Goal: Information Seeking & Learning: Find contact information

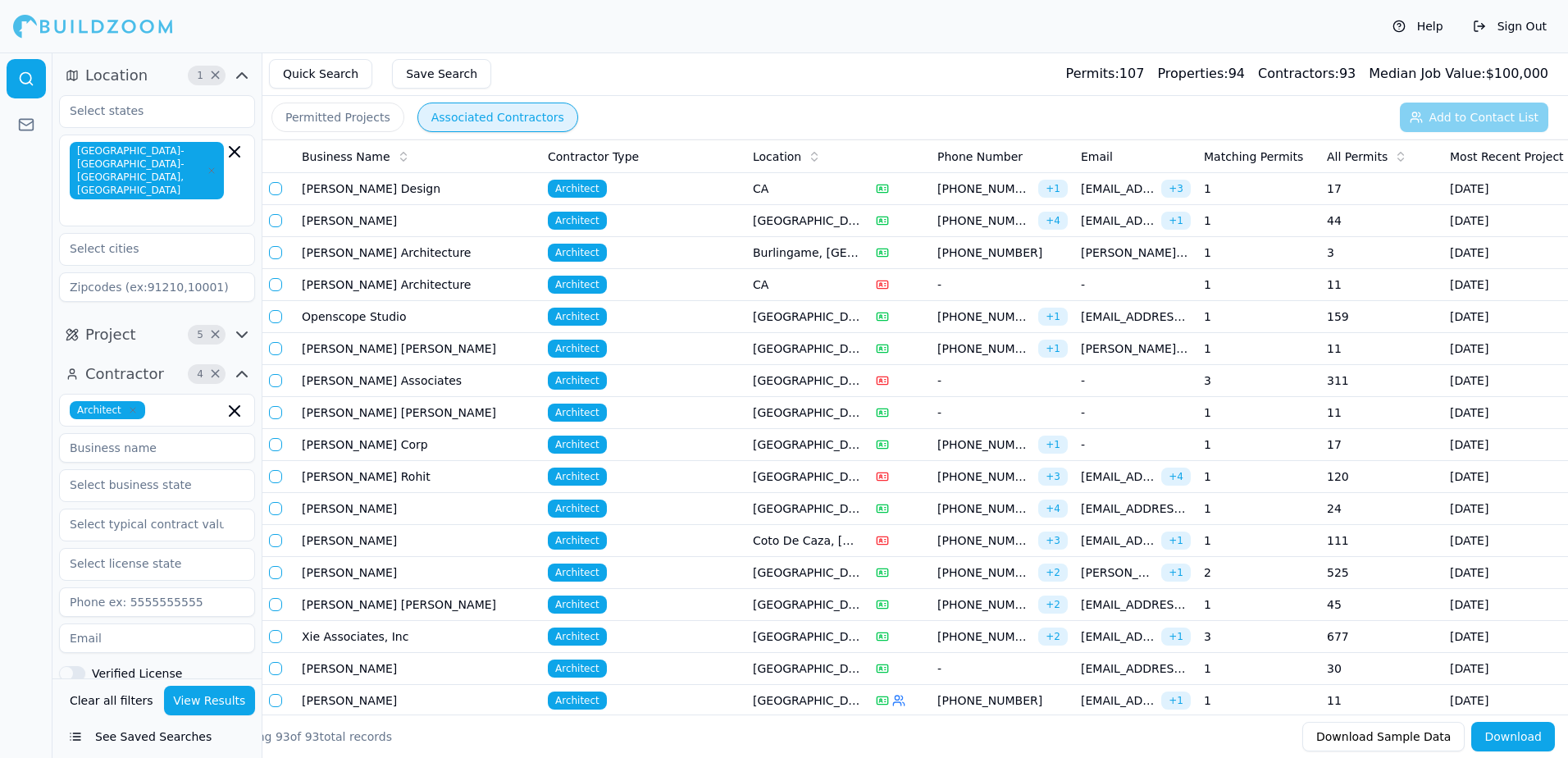
click at [365, 121] on button "Permitted Projects" at bounding box center [337, 117] width 133 height 29
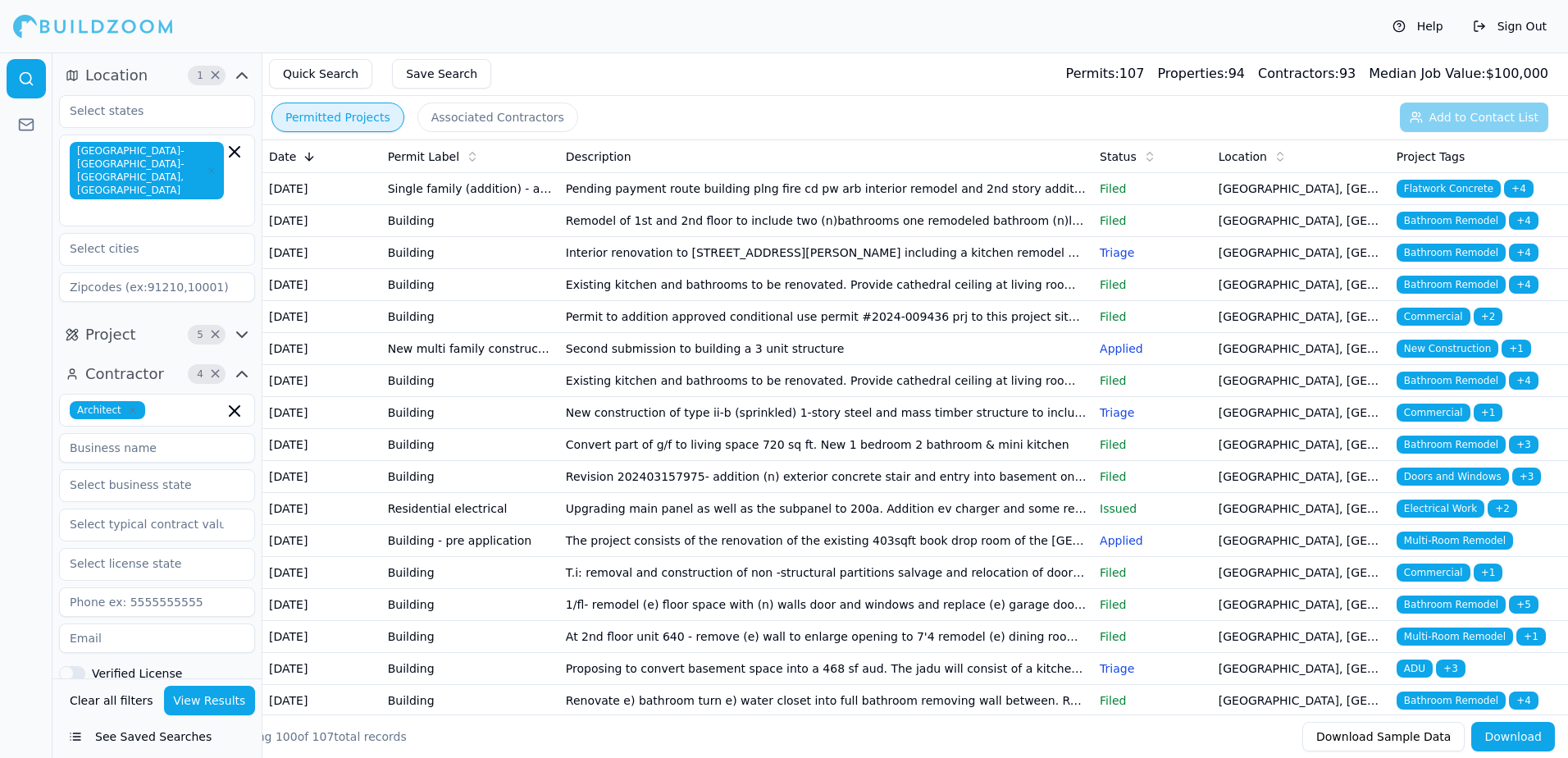
click at [1441, 549] on span "Multi-Room Remodel" at bounding box center [1455, 540] width 116 height 18
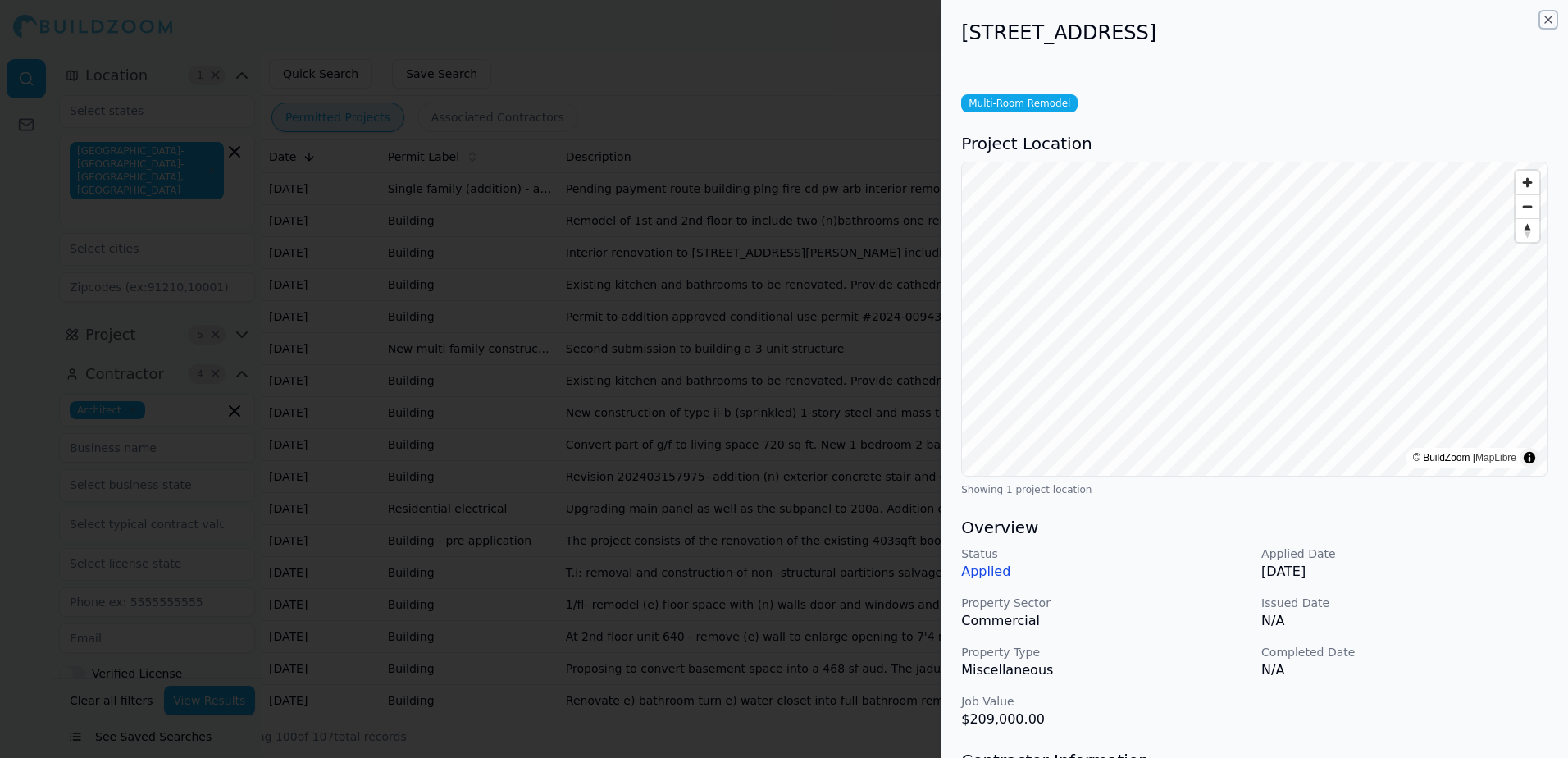
click at [1549, 20] on icon "button" at bounding box center [1549, 20] width 14 height 14
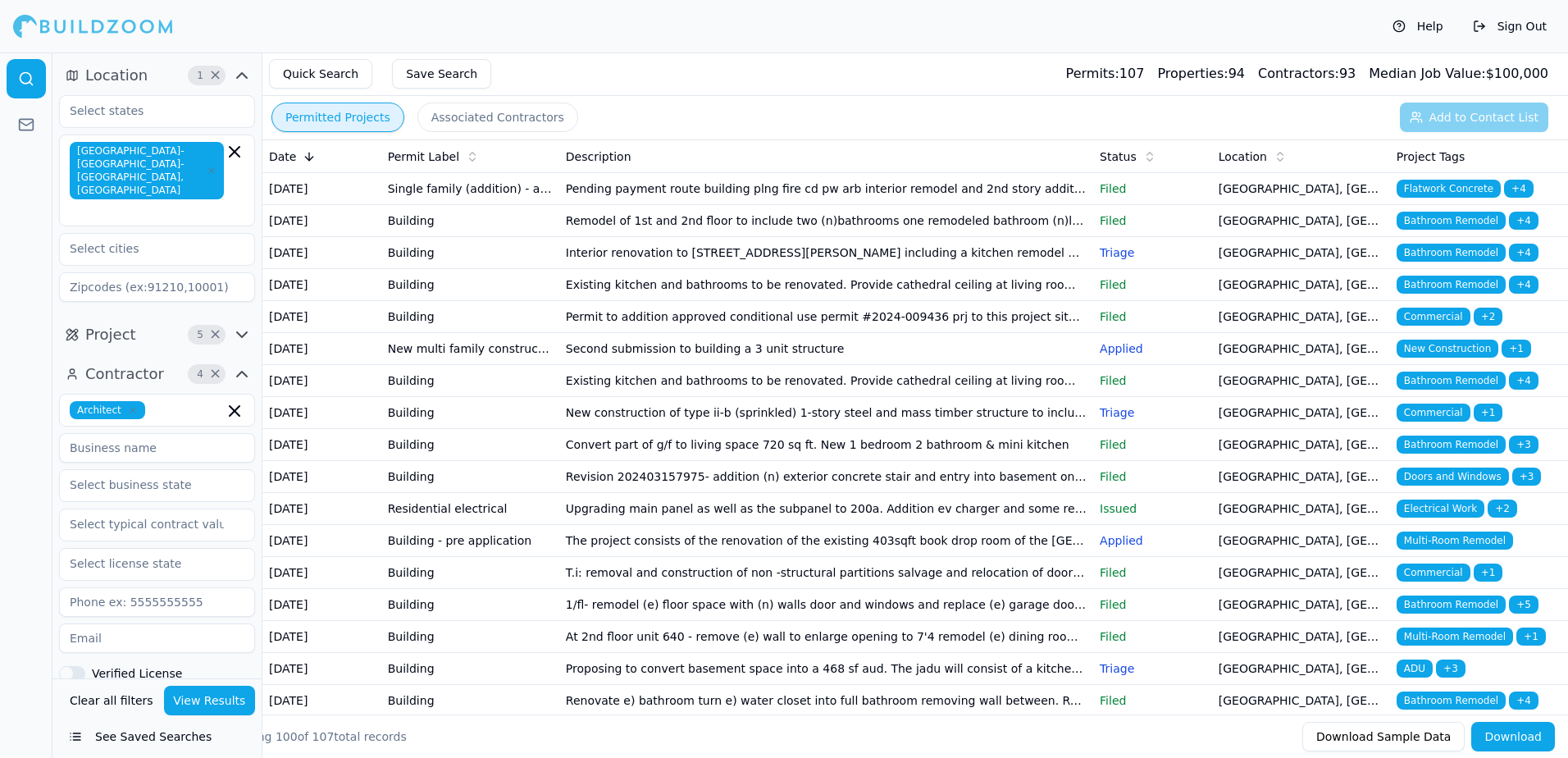
click at [1444, 453] on span "Bathroom Remodel" at bounding box center [1451, 444] width 109 height 18
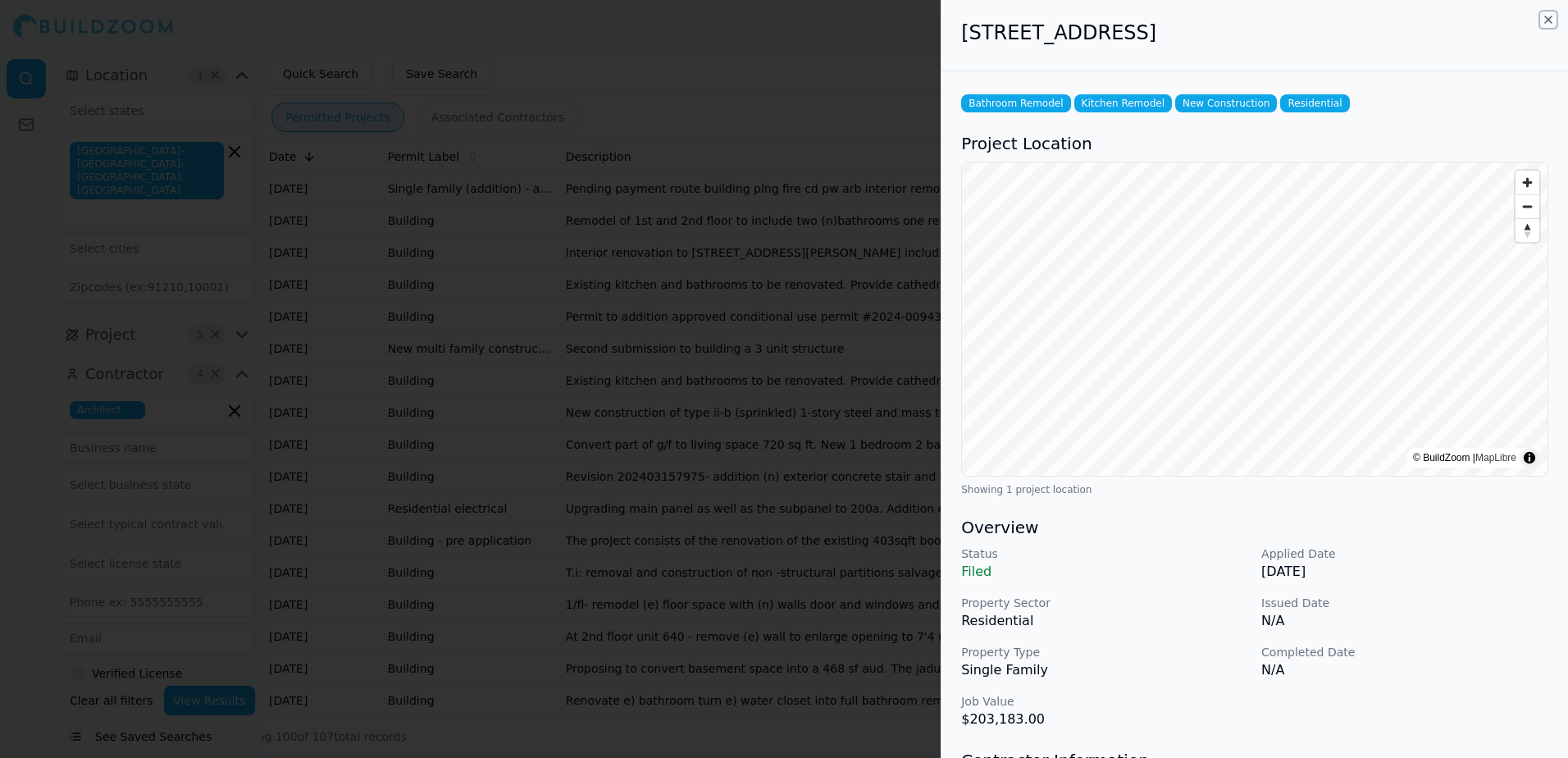
click at [1549, 19] on icon "button" at bounding box center [1549, 19] width 7 height 7
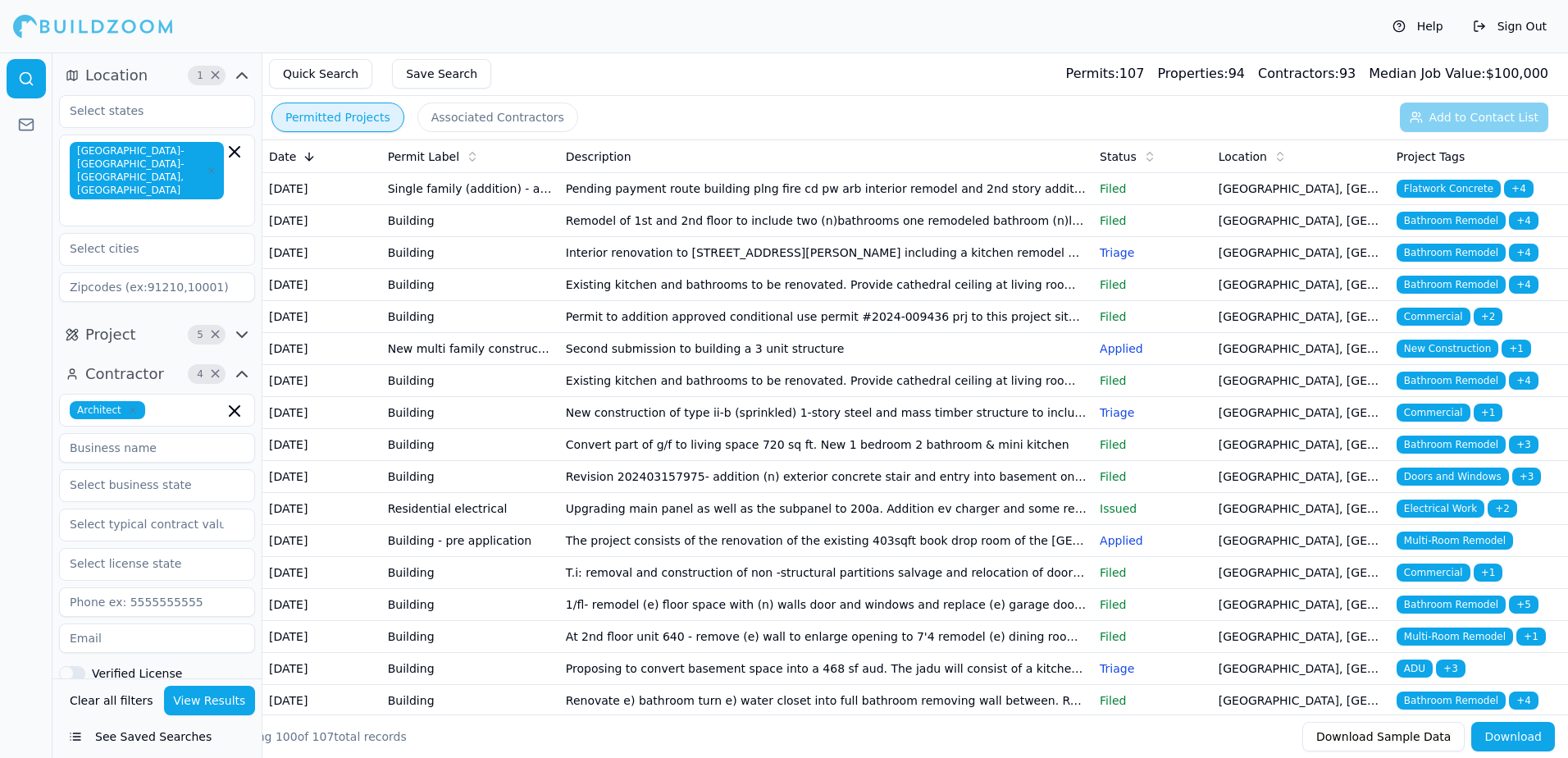
click at [1467, 261] on span "Bathroom Remodel" at bounding box center [1451, 253] width 109 height 18
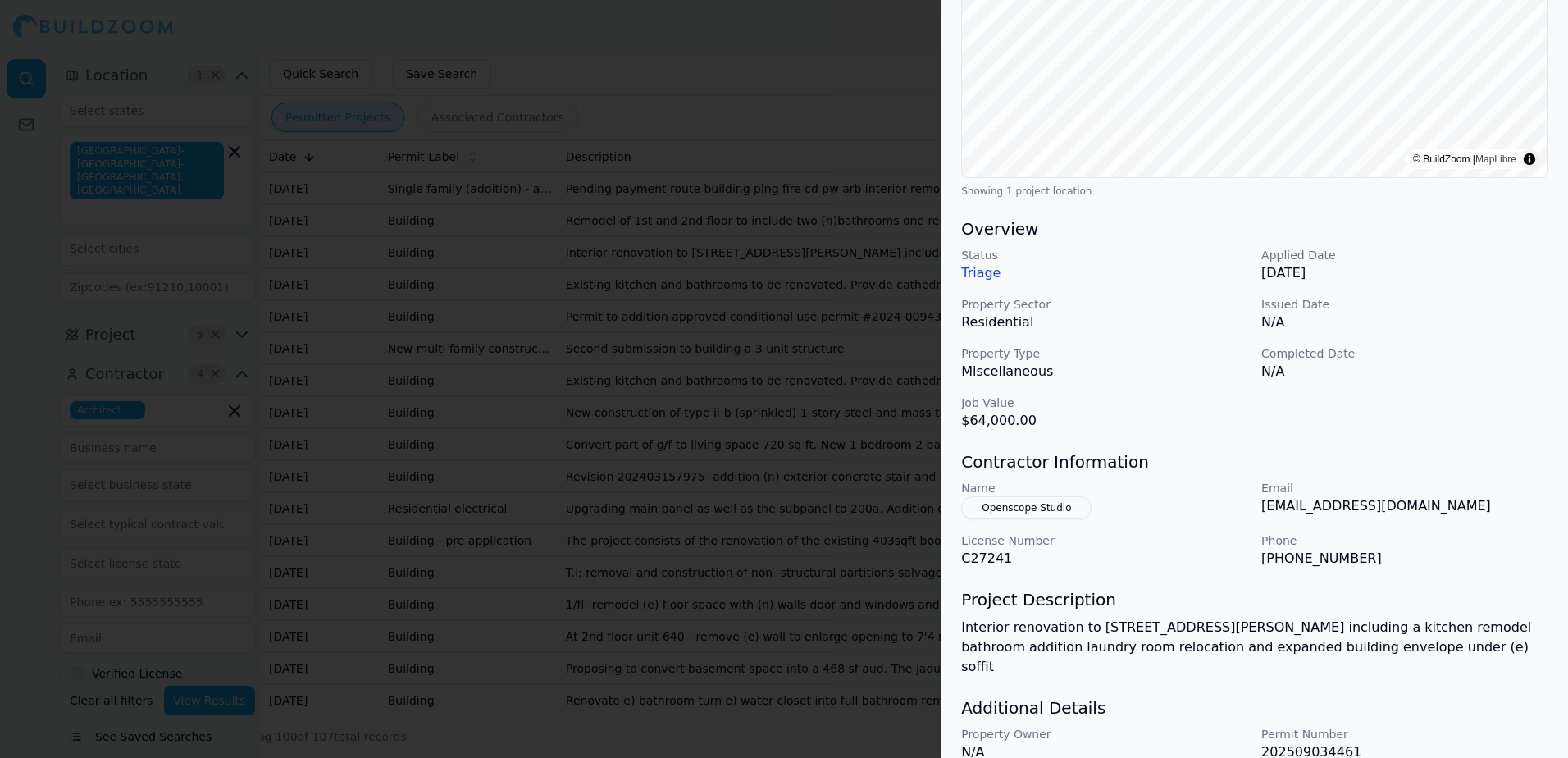
scroll to position [328, 0]
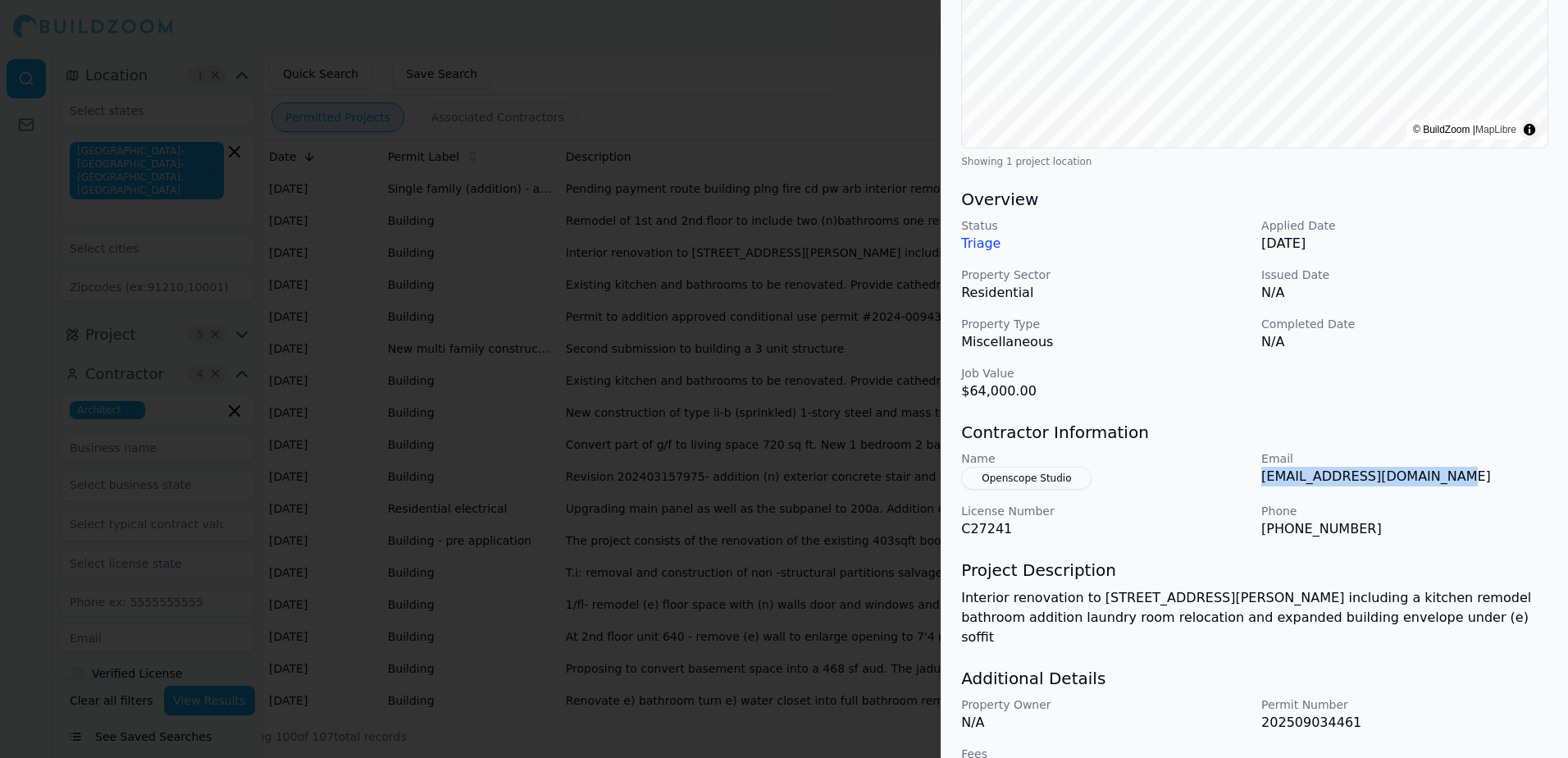
drag, startPoint x: 1262, startPoint y: 476, endPoint x: 1438, endPoint y: 470, distance: 176.1
click at [1438, 470] on p "[EMAIL_ADDRESS][DOMAIN_NAME]" at bounding box center [1405, 476] width 287 height 19
drag, startPoint x: 1438, startPoint y: 470, endPoint x: 1419, endPoint y: 479, distance: 21.0
copy p "[EMAIL_ADDRESS][DOMAIN_NAME]"
drag, startPoint x: 1199, startPoint y: 380, endPoint x: 1198, endPoint y: 405, distance: 25.0
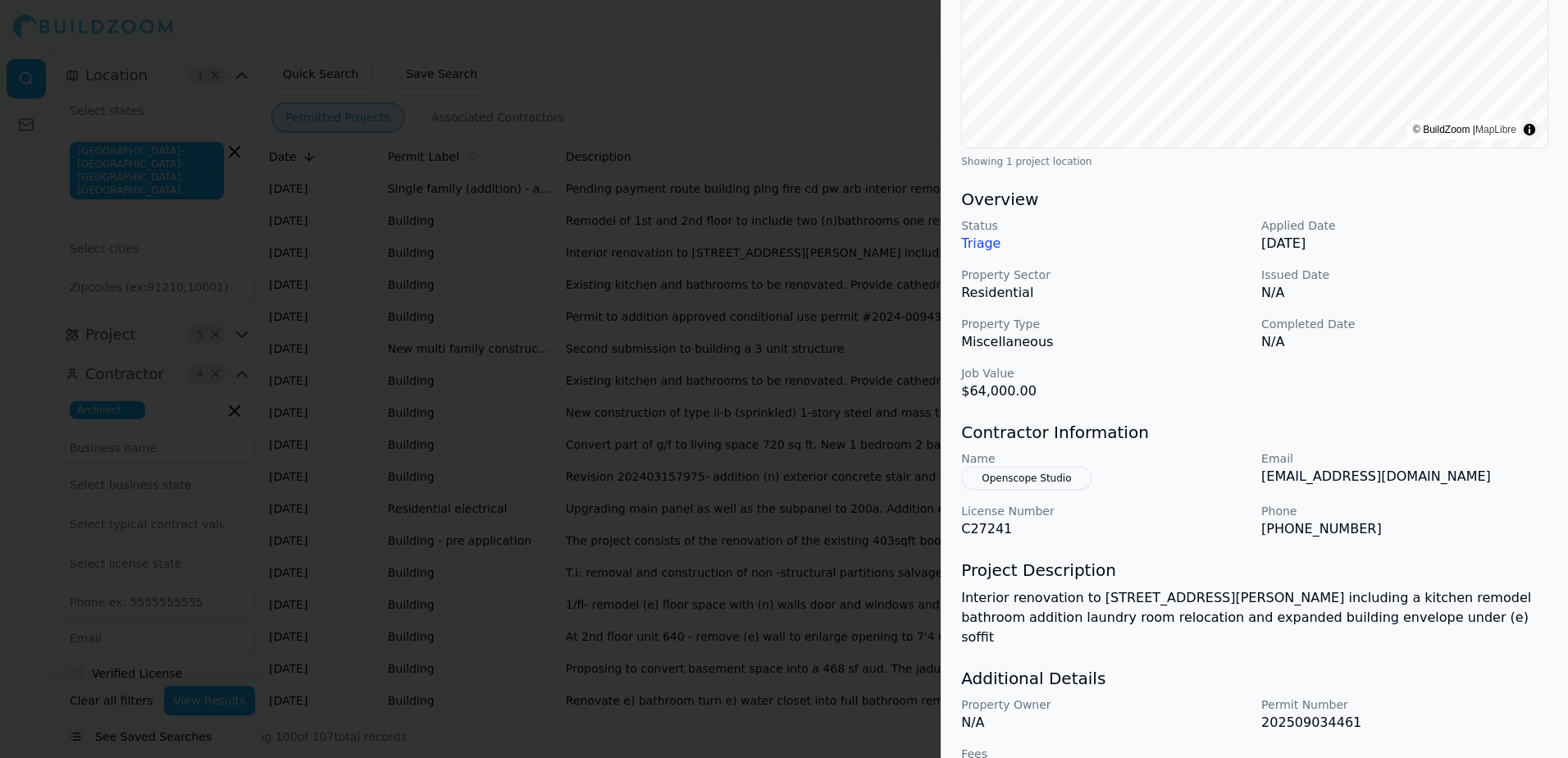
click at [1190, 373] on p "Job Value" at bounding box center [1105, 373] width 287 height 16
drag, startPoint x: 1262, startPoint y: 480, endPoint x: 1441, endPoint y: 479, distance: 179.0
click at [1441, 479] on p "[EMAIL_ADDRESS][DOMAIN_NAME]" at bounding box center [1405, 476] width 287 height 19
drag, startPoint x: 1441, startPoint y: 479, endPoint x: 1387, endPoint y: 479, distance: 54.0
copy p "[EMAIL_ADDRESS][DOMAIN_NAME]"
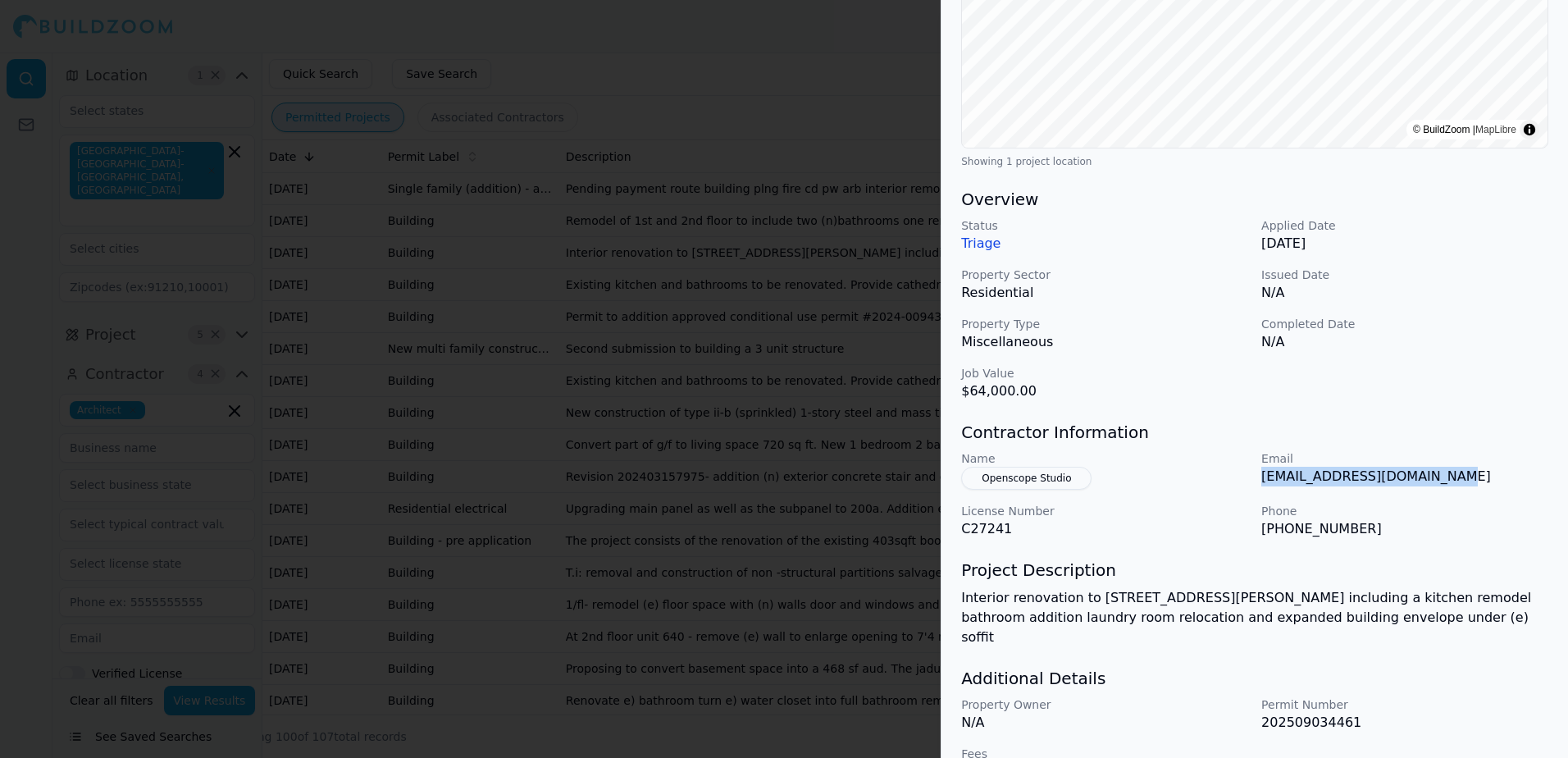
click at [820, 97] on div at bounding box center [784, 379] width 1568 height 758
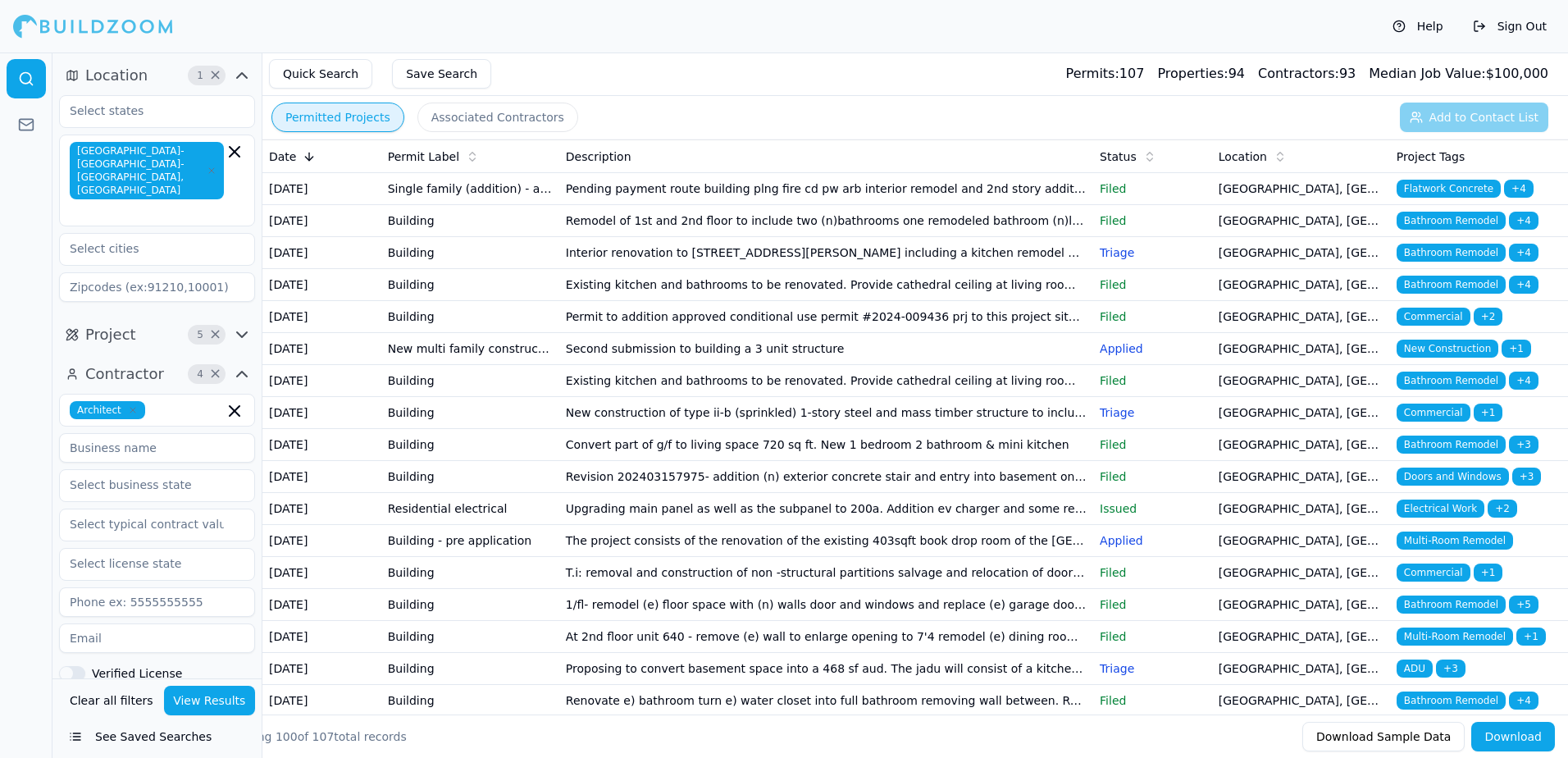
click at [1464, 389] on span "Bathroom Remodel" at bounding box center [1451, 380] width 109 height 18
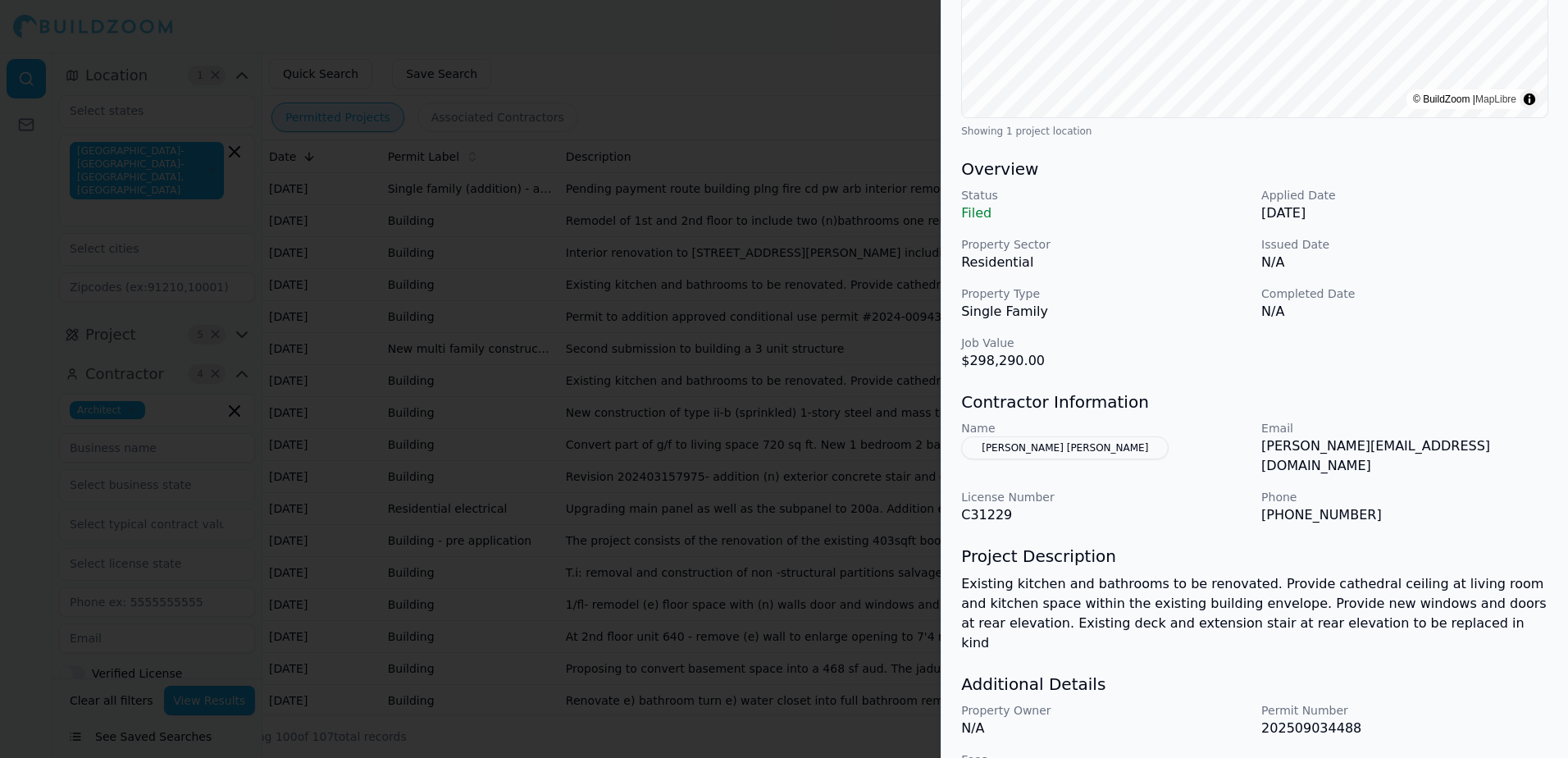
scroll to position [372, 0]
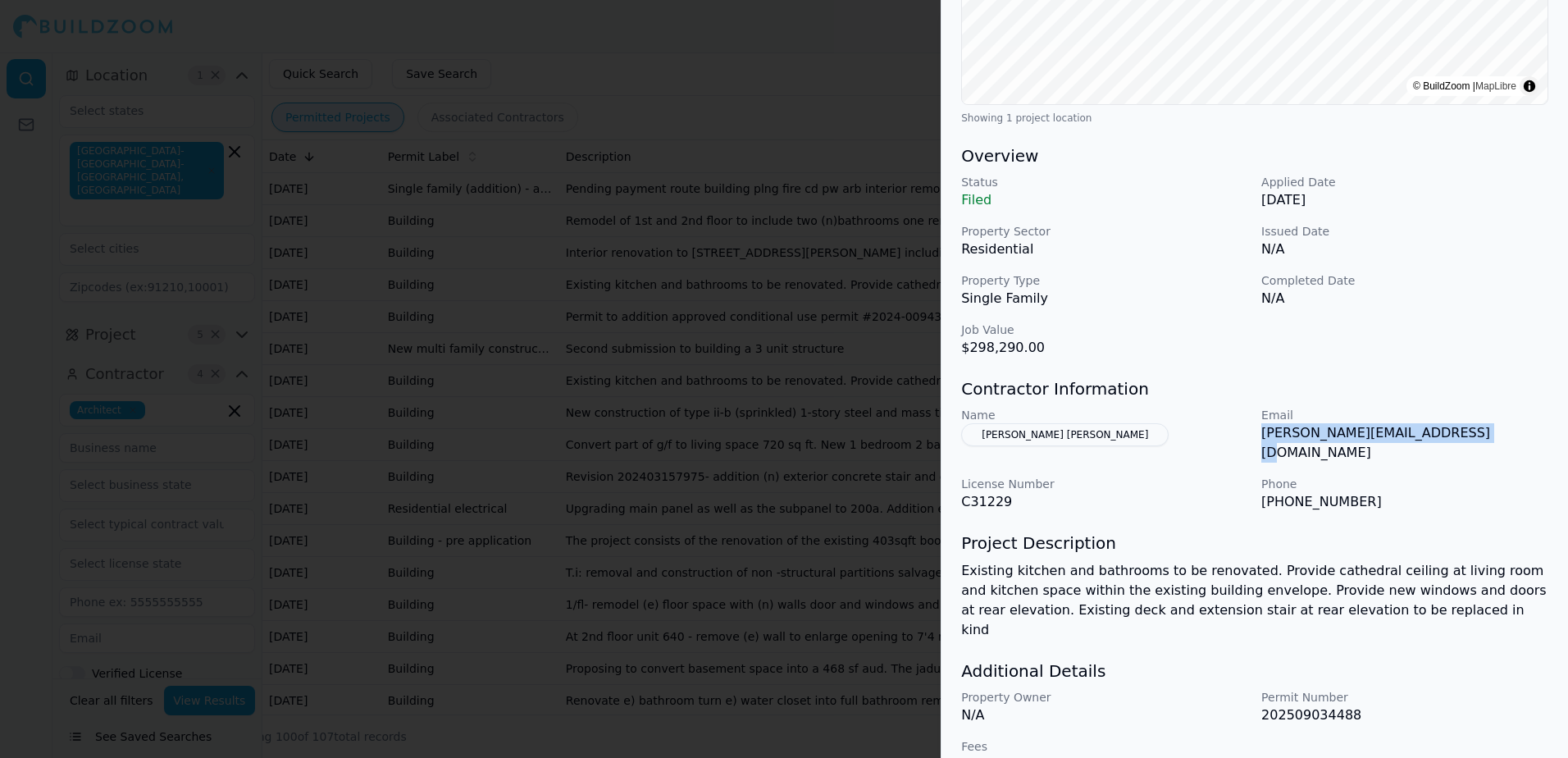
drag, startPoint x: 1262, startPoint y: 438, endPoint x: 1458, endPoint y: 441, distance: 196.0
click at [1458, 441] on p "[PERSON_NAME][EMAIL_ADDRESS][DOMAIN_NAME]" at bounding box center [1405, 442] width 287 height 40
drag, startPoint x: 1458, startPoint y: 441, endPoint x: 1429, endPoint y: 433, distance: 30.1
copy p "[PERSON_NAME][EMAIL_ADDRESS][DOMAIN_NAME]"
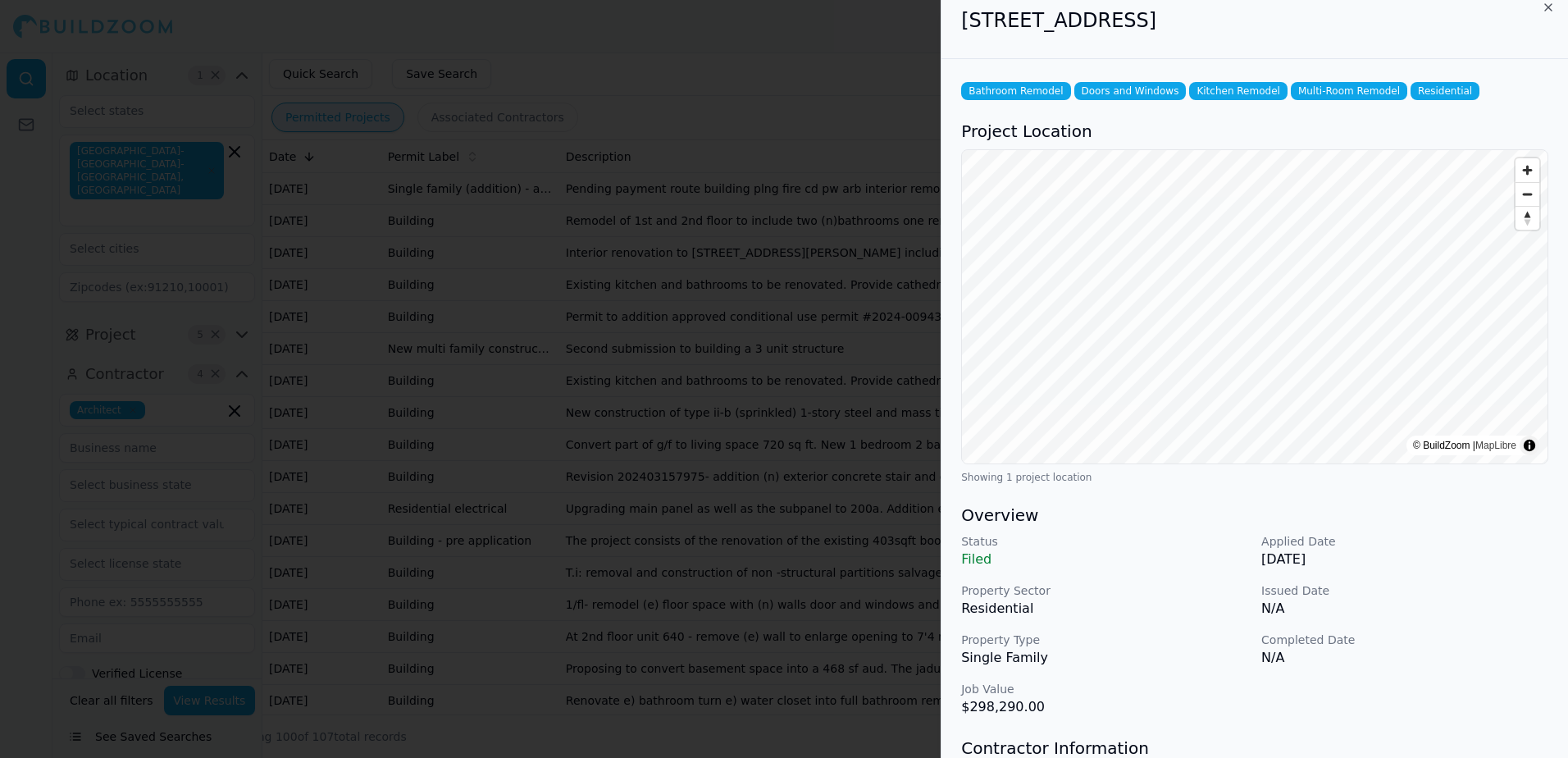
scroll to position [0, 0]
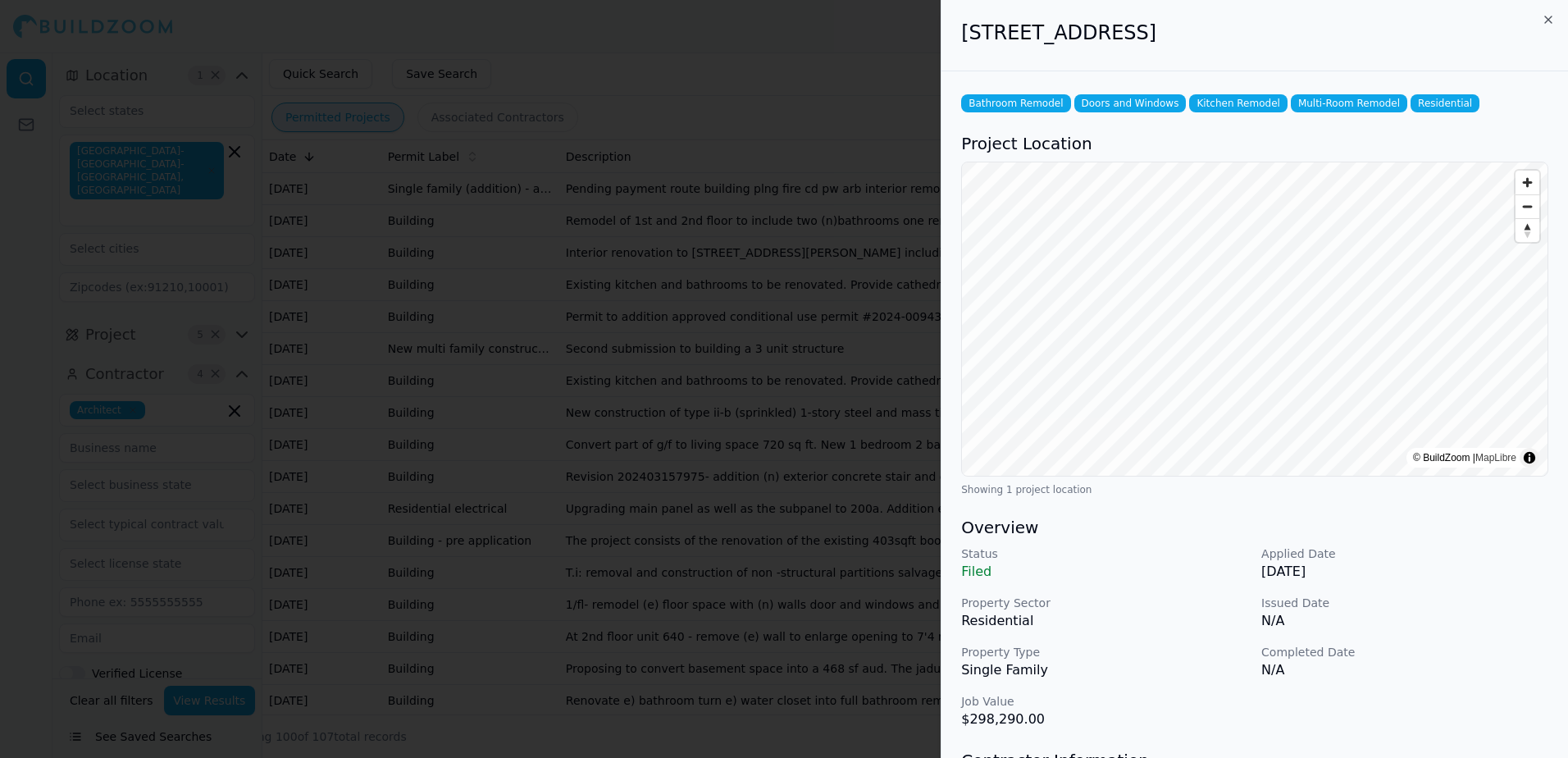
drag, startPoint x: 960, startPoint y: 32, endPoint x: 1312, endPoint y: 41, distance: 352.1
click at [1312, 41] on div "[STREET_ADDRESS]" at bounding box center [1254, 36] width 627 height 72
drag, startPoint x: 1312, startPoint y: 41, endPoint x: 1262, endPoint y: 35, distance: 50.4
copy h2 "[STREET_ADDRESS]"
click at [1417, 619] on p "N/A" at bounding box center [1405, 621] width 287 height 19
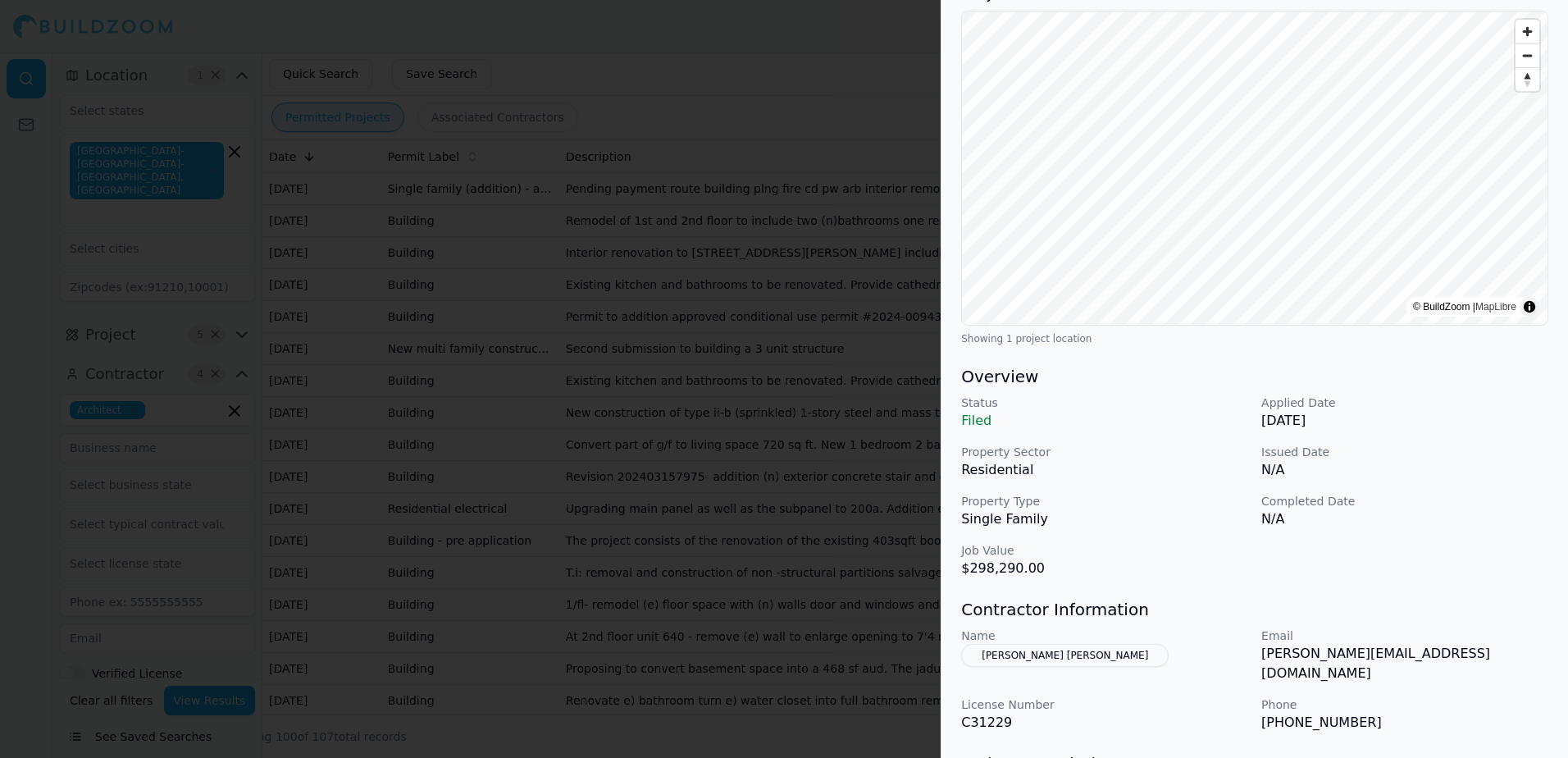
scroll to position [164, 0]
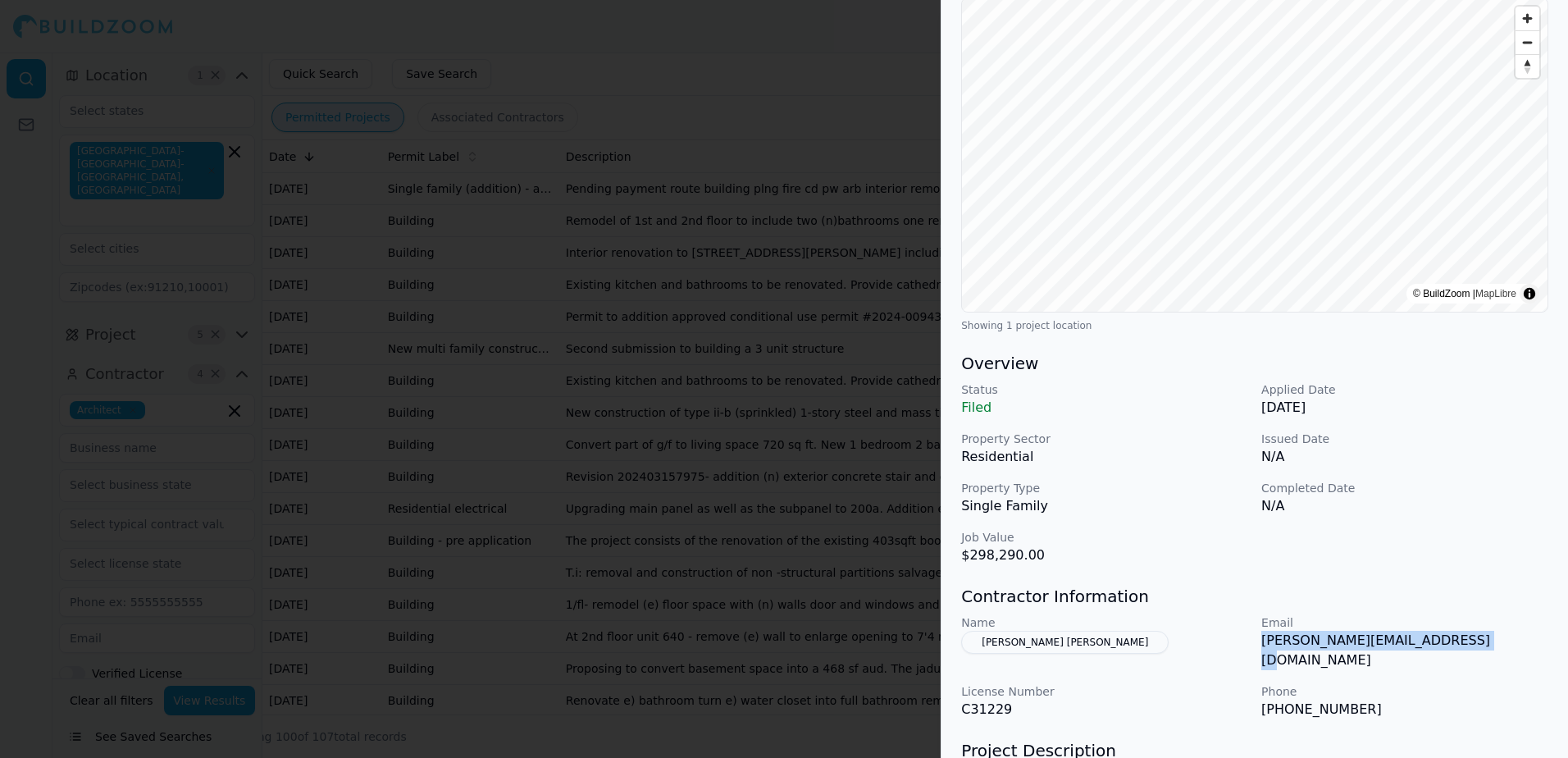
drag, startPoint x: 1261, startPoint y: 647, endPoint x: 1482, endPoint y: 659, distance: 221.3
click at [1482, 659] on div "Name [PERSON_NAME] [PERSON_NAME] Email [PERSON_NAME][EMAIL_ADDRESS][DOMAIN_NAME…" at bounding box center [1255, 666] width 587 height 105
drag, startPoint x: 1482, startPoint y: 659, endPoint x: 1430, endPoint y: 639, distance: 55.7
copy p "[PERSON_NAME][EMAIL_ADDRESS][DOMAIN_NAME]"
click at [1146, 383] on p "Status" at bounding box center [1105, 389] width 287 height 16
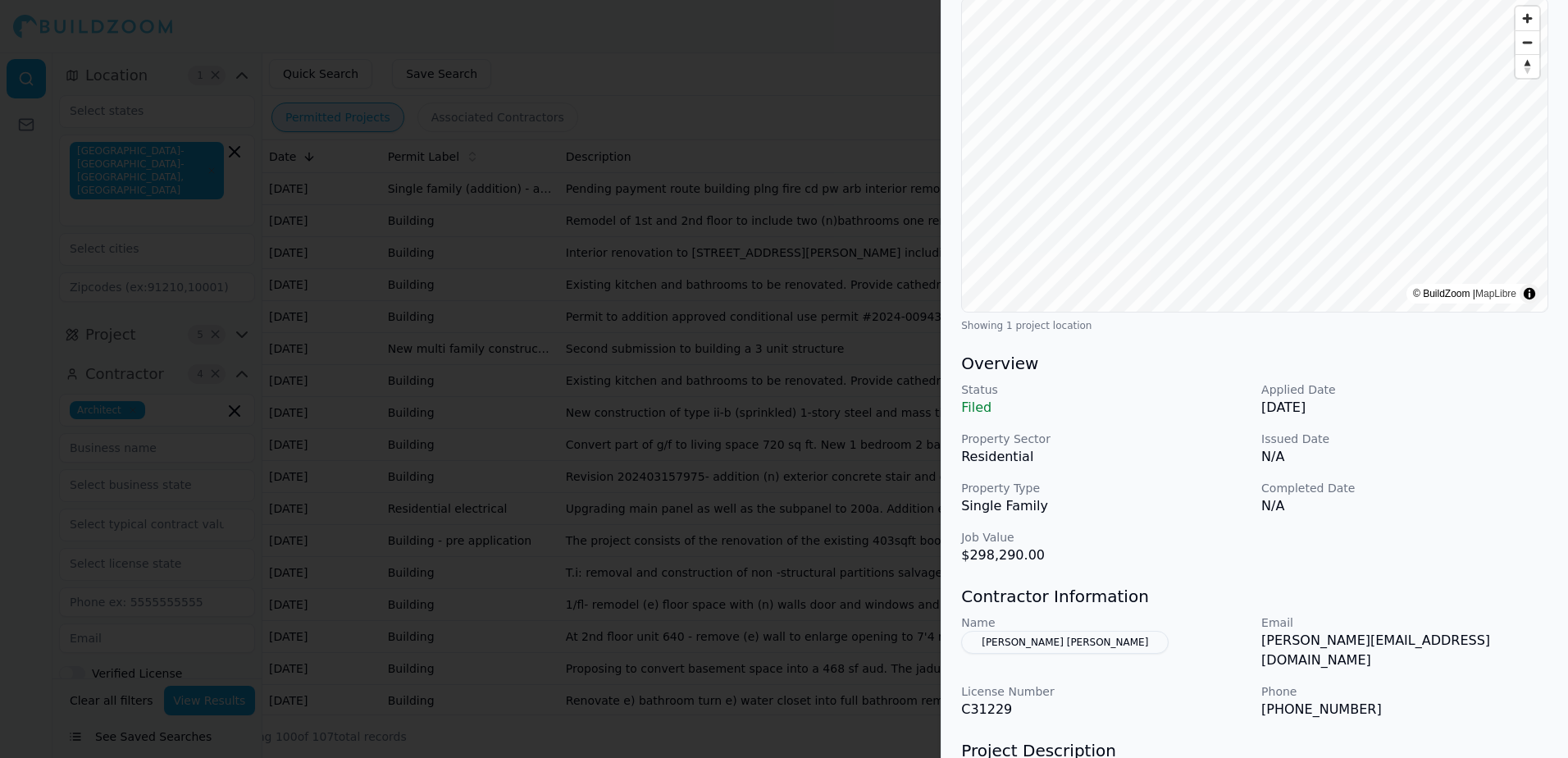
click at [871, 35] on div at bounding box center [784, 379] width 1568 height 758
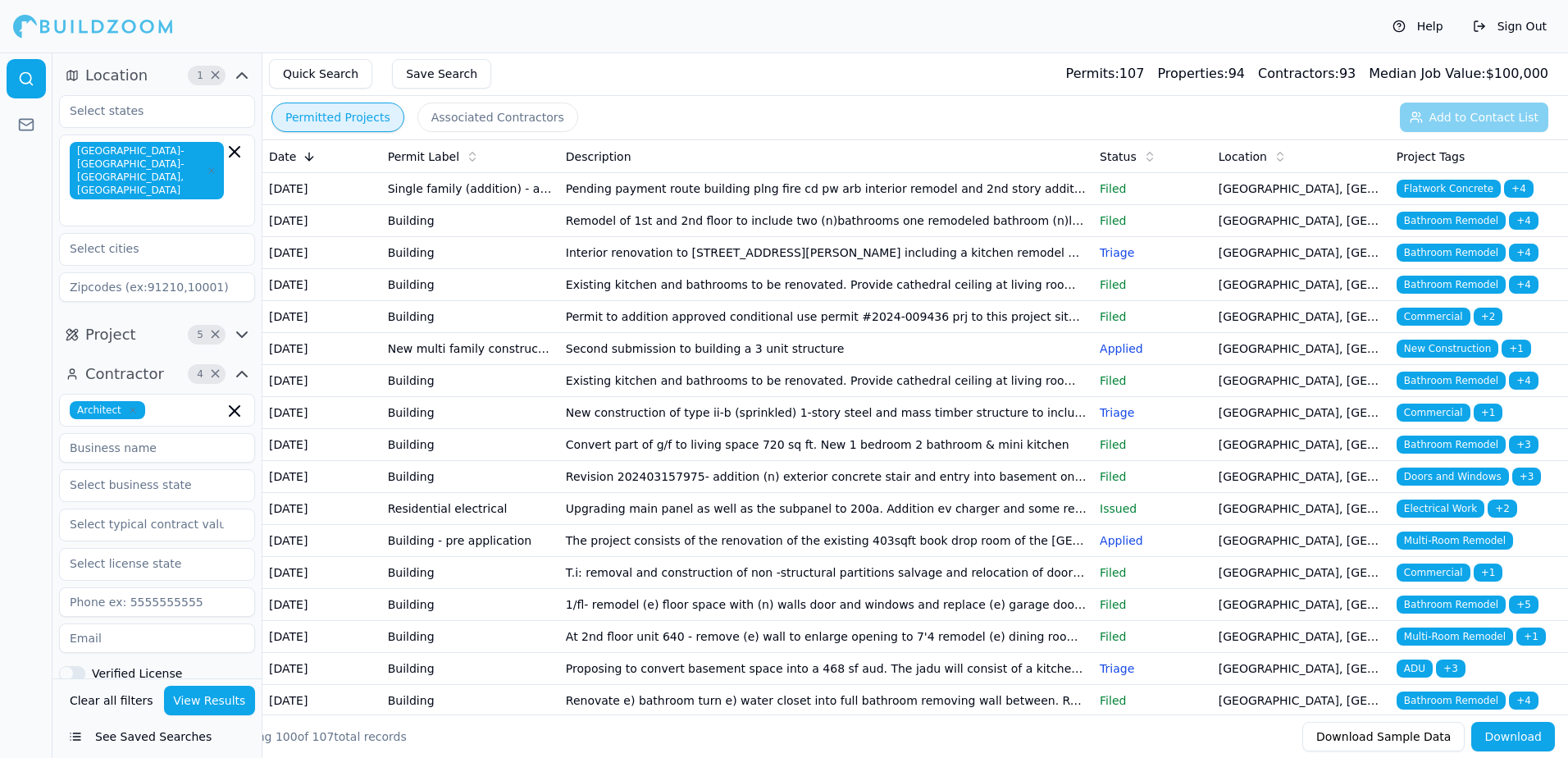
click at [1450, 389] on span "Bathroom Remodel" at bounding box center [1451, 380] width 109 height 18
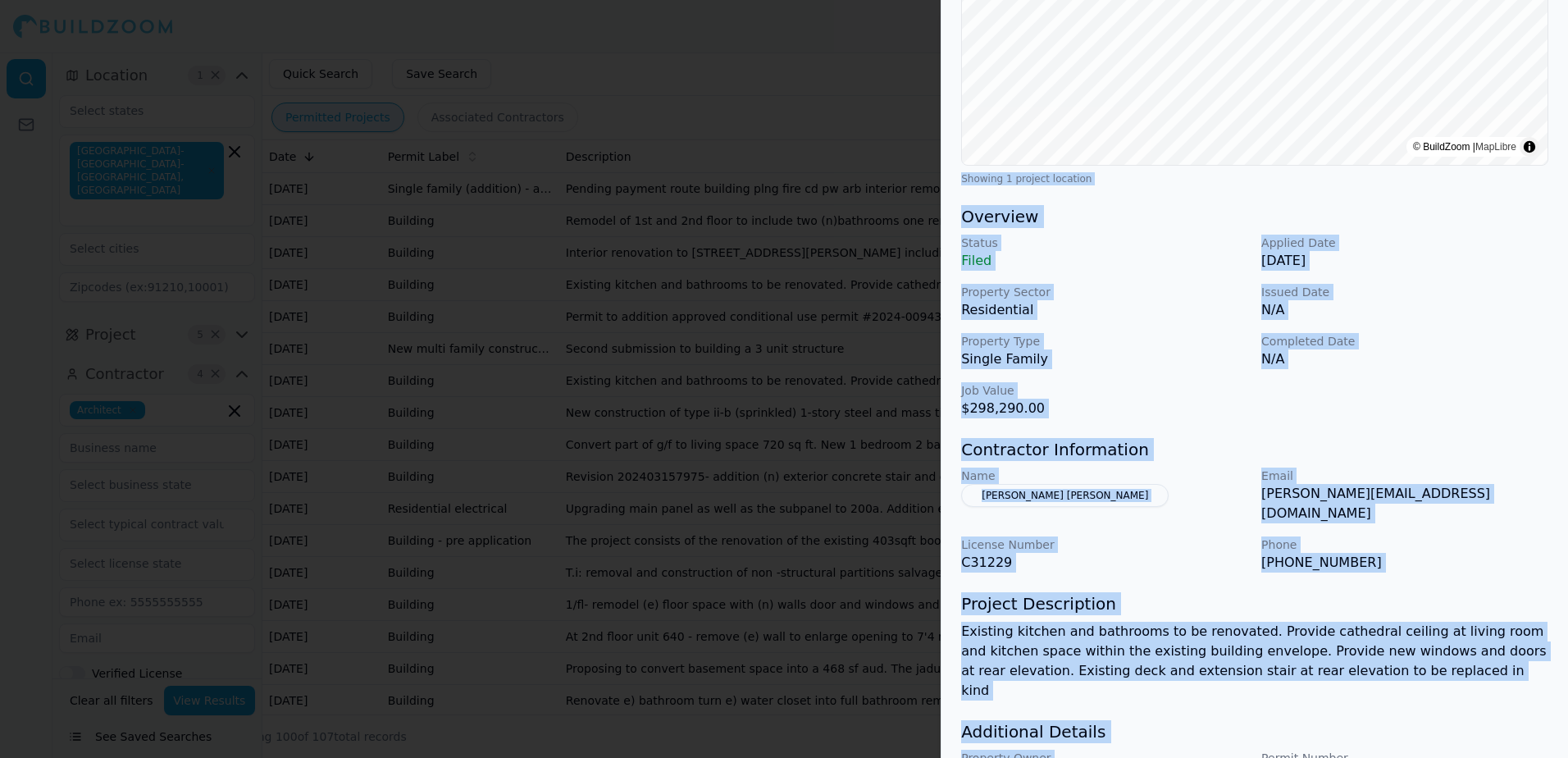
scroll to position [372, 0]
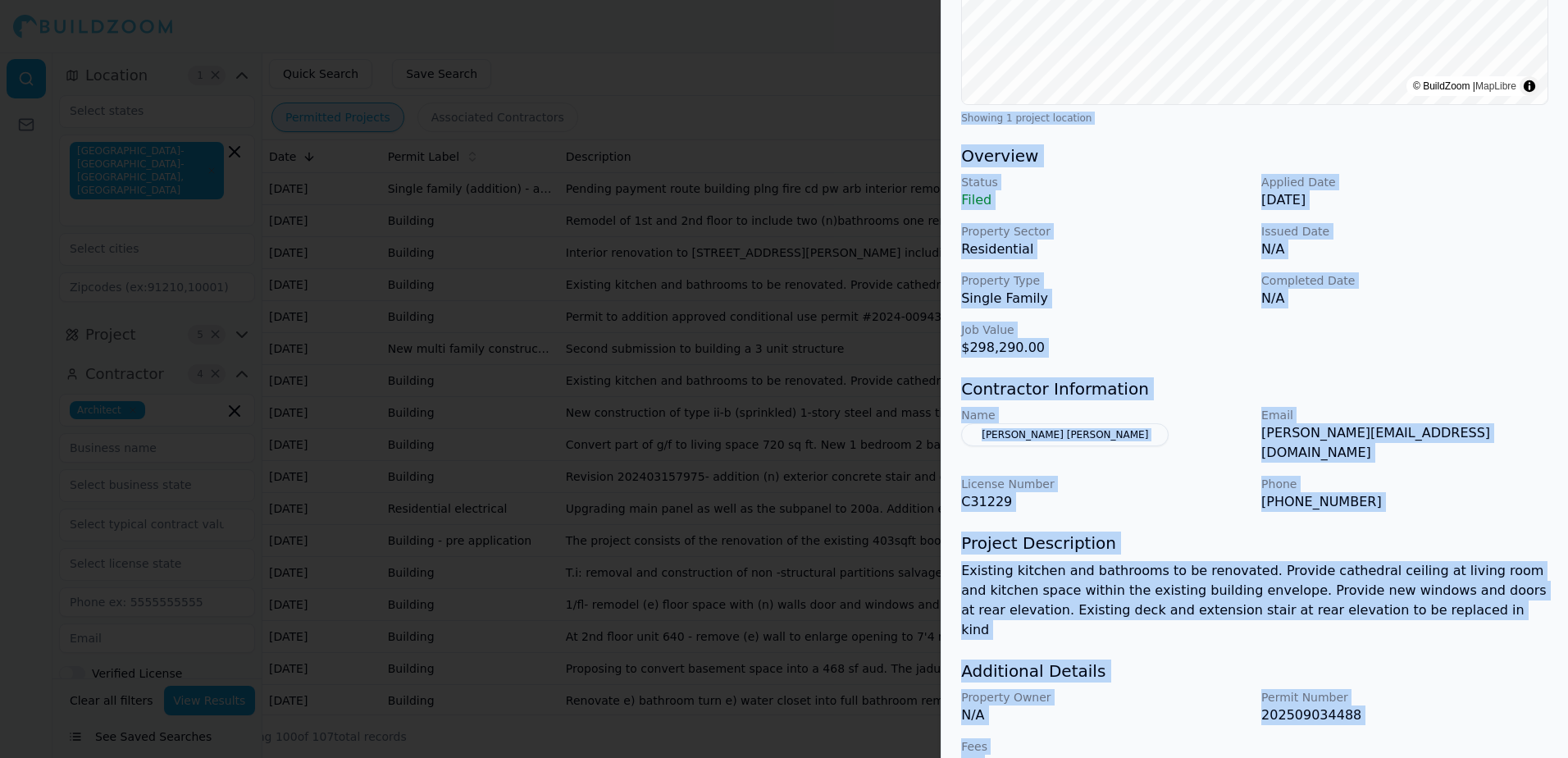
drag, startPoint x: 963, startPoint y: 490, endPoint x: 1230, endPoint y: 726, distance: 356.3
click at [1230, 726] on div "Bathroom Remodel Doors and Windows Kitchen Remodel Multi-Room Remodel Residenti…" at bounding box center [1254, 247] width 627 height 1094
drag, startPoint x: 1230, startPoint y: 726, endPoint x: 1159, endPoint y: 470, distance: 265.7
copy div "Showing 1 project location Overview Status Filed Applied Date [DATE] Property S…"
click at [870, 43] on div at bounding box center [784, 379] width 1568 height 758
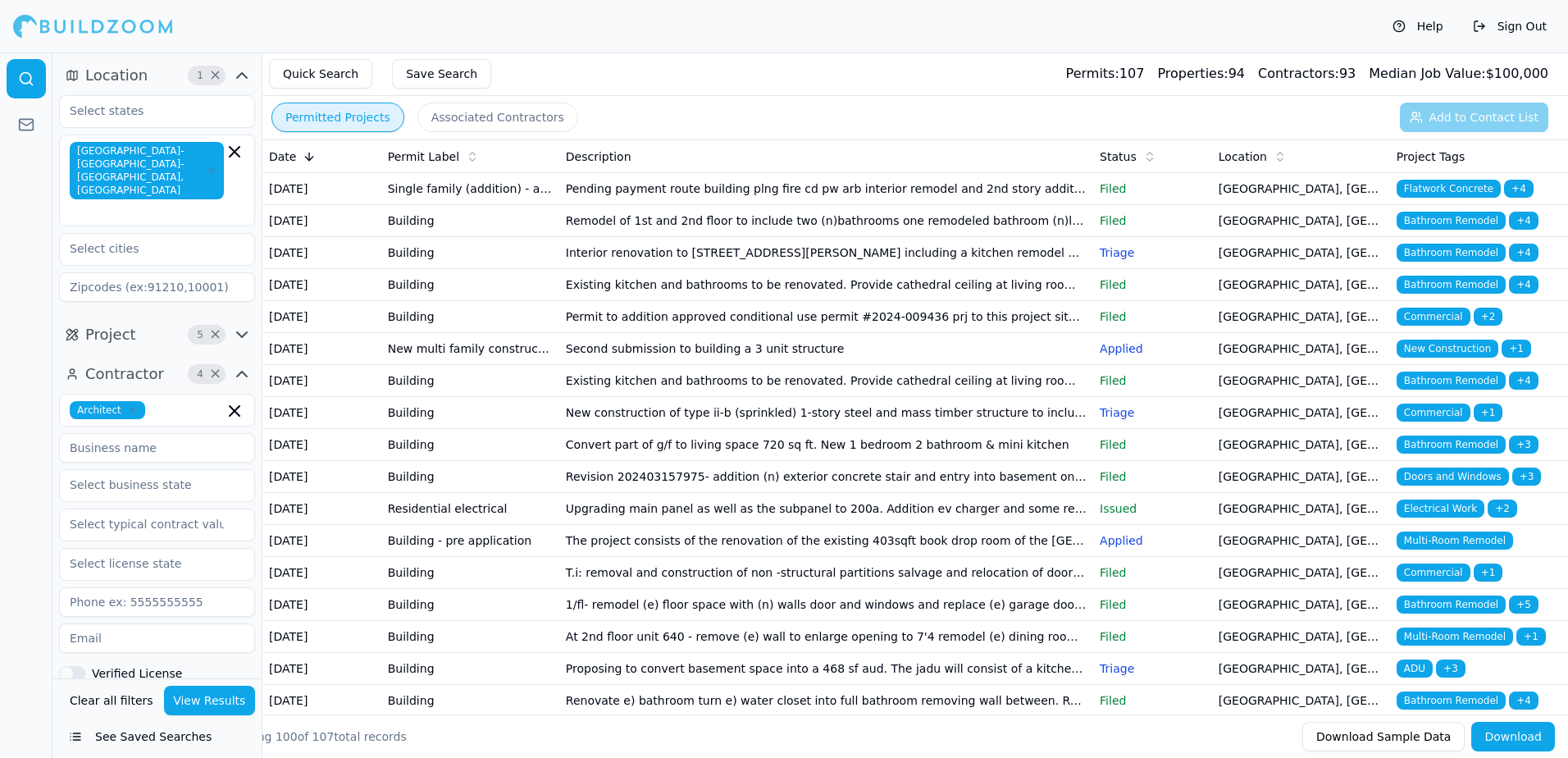
click at [1411, 549] on span "Multi-Room Remodel" at bounding box center [1455, 540] width 116 height 18
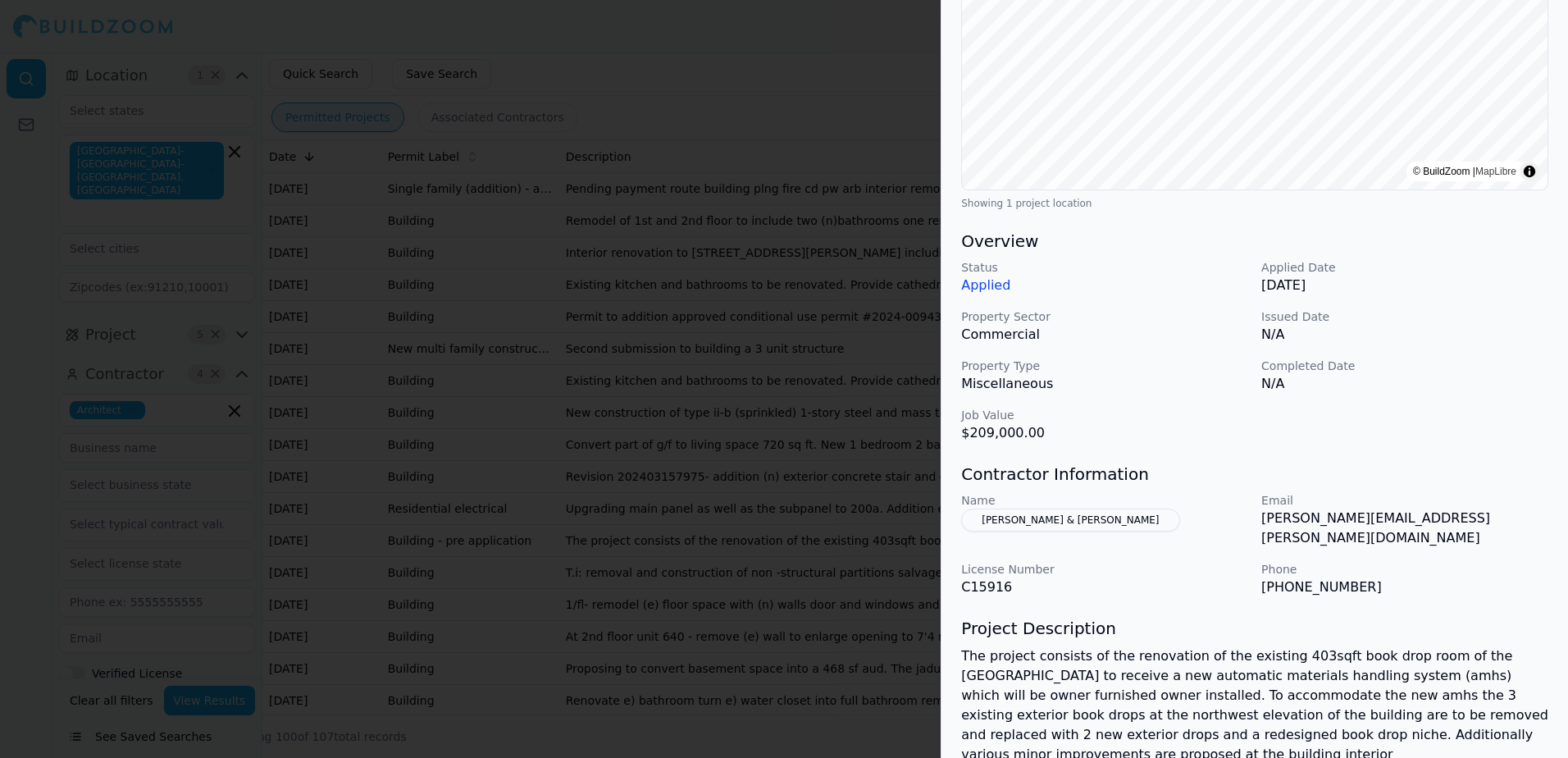
scroll to position [328, 0]
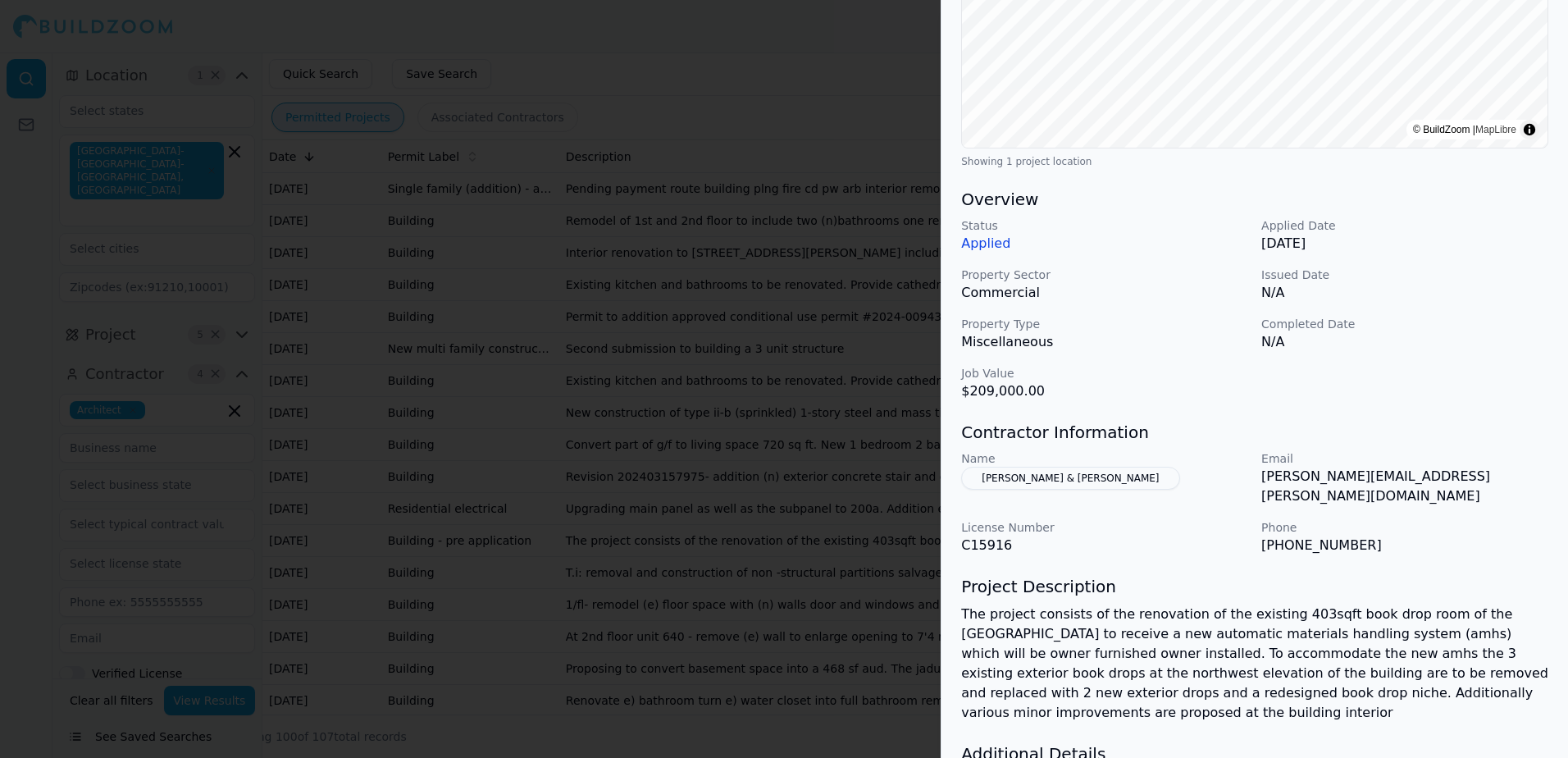
click at [1023, 480] on button "[PERSON_NAME] & [PERSON_NAME]" at bounding box center [1070, 478] width 218 height 23
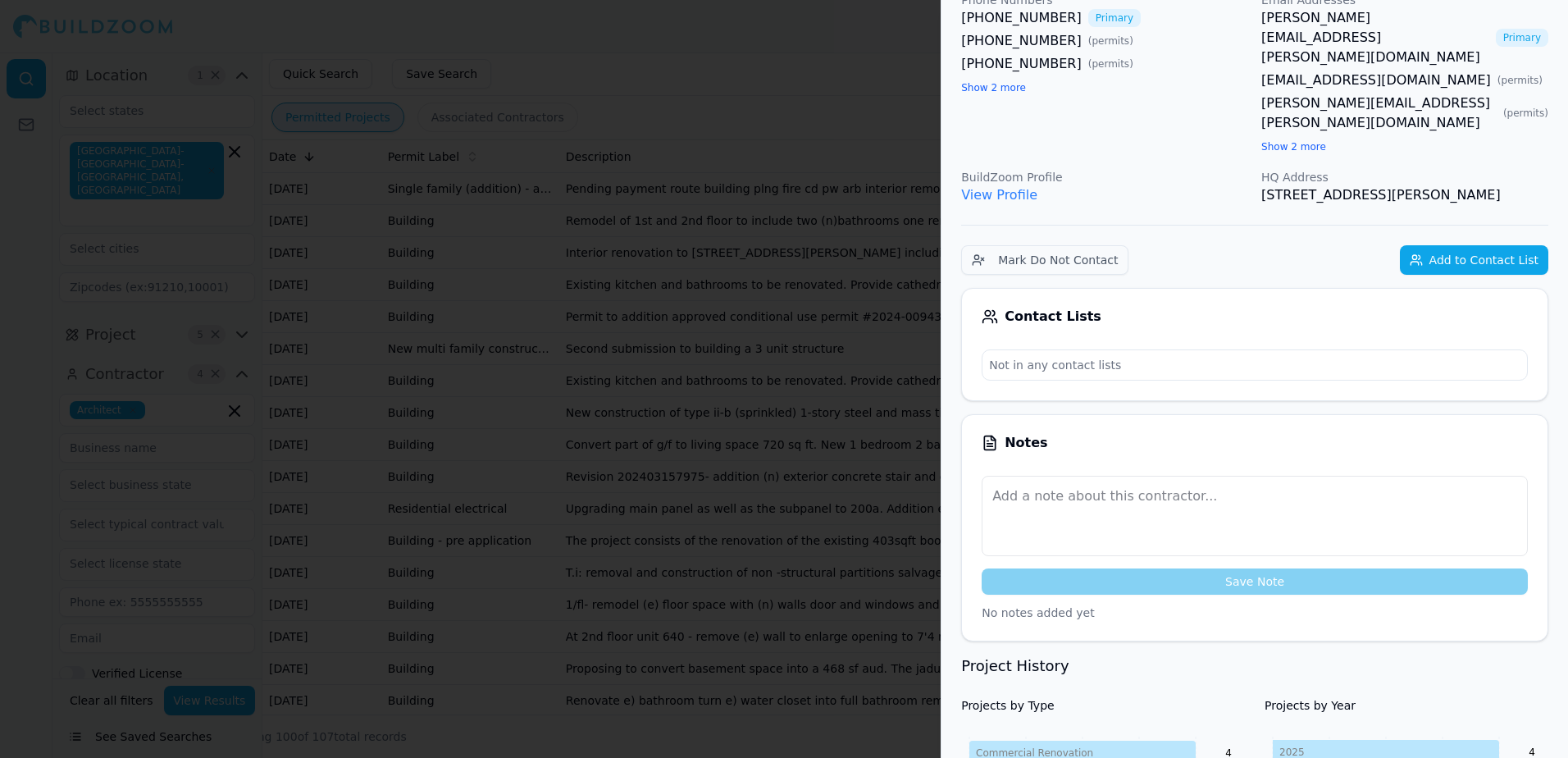
scroll to position [0, 0]
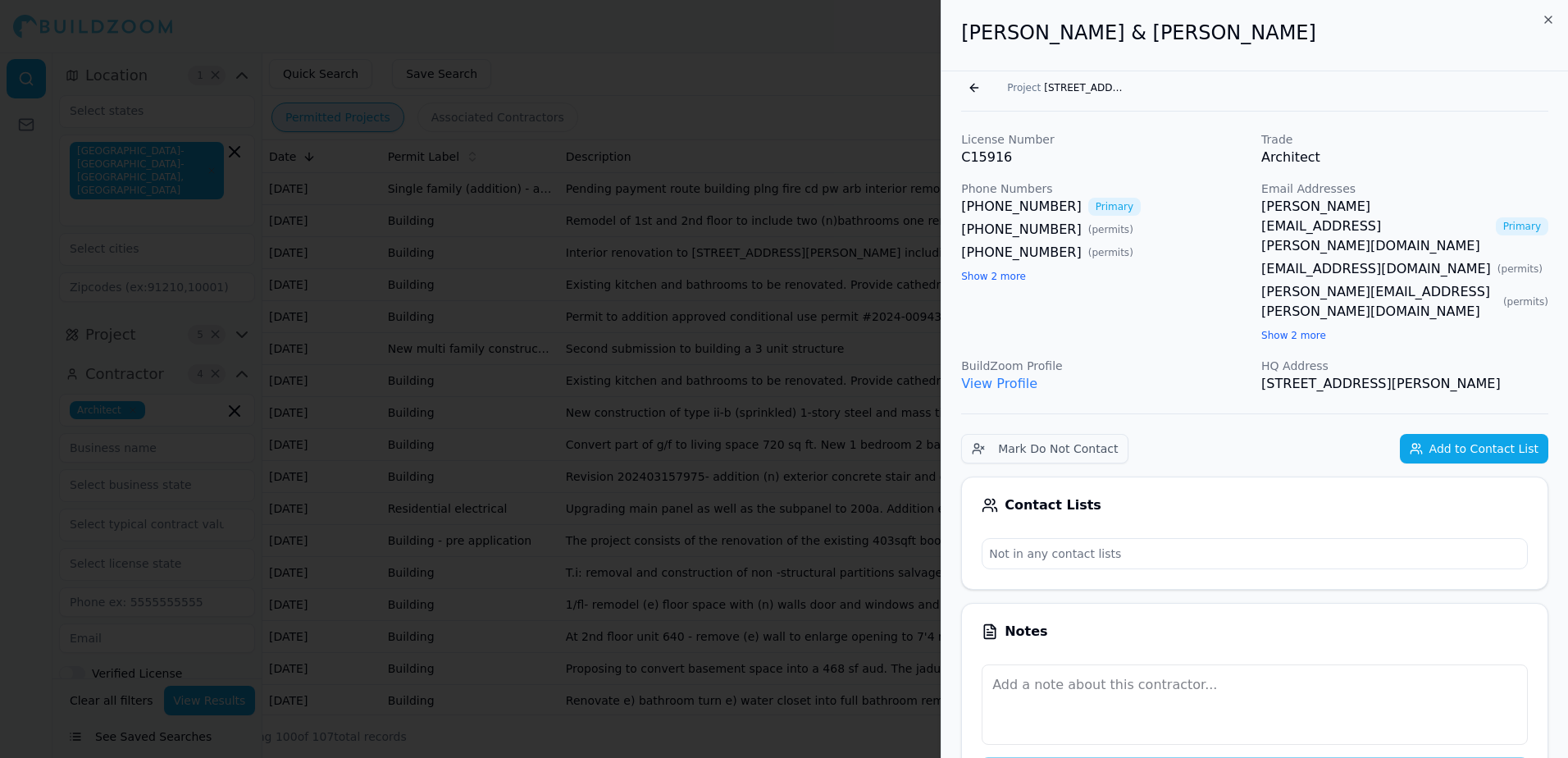
click at [969, 88] on button "Go back" at bounding box center [974, 87] width 26 height 26
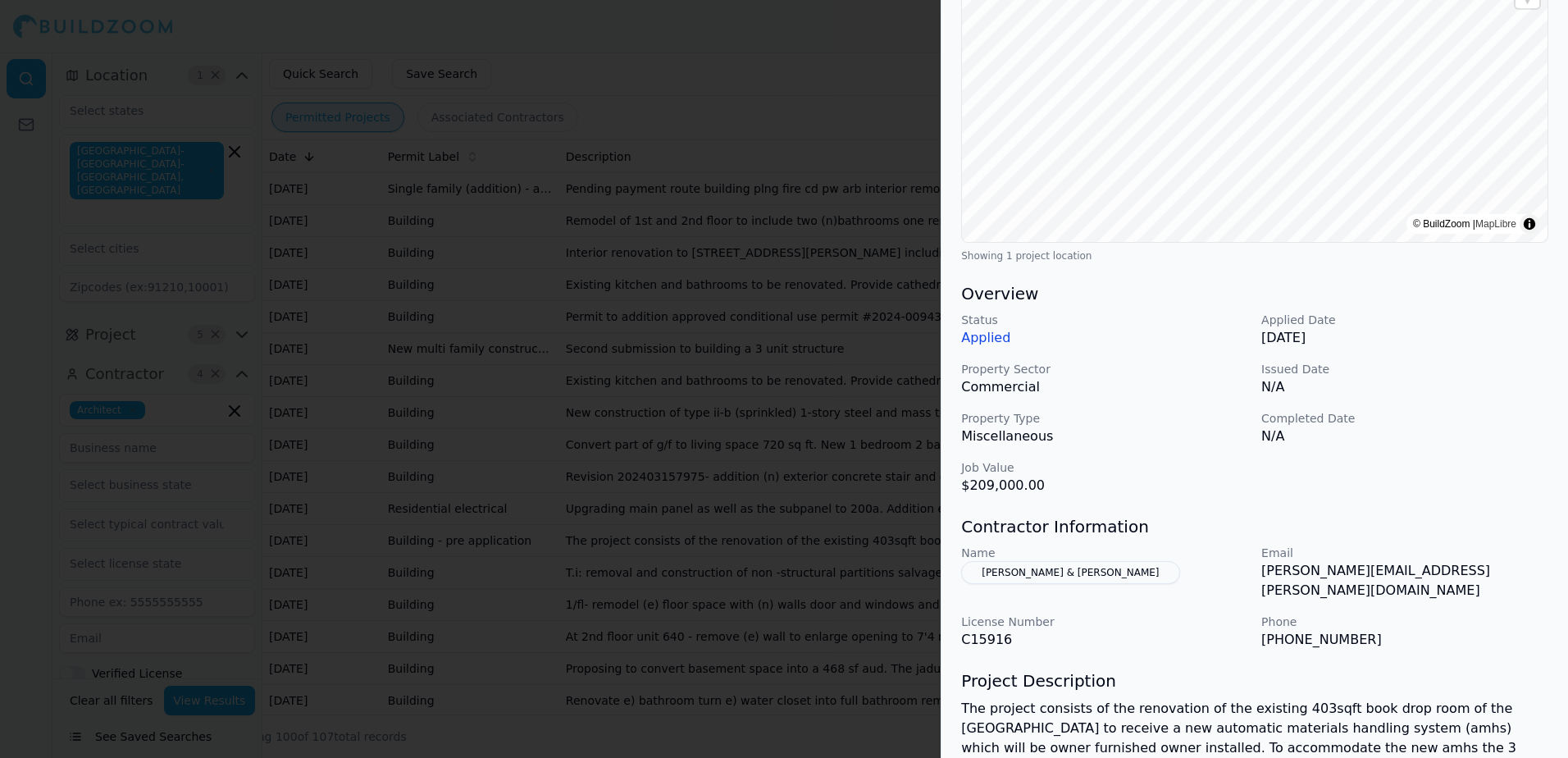
scroll to position [328, 0]
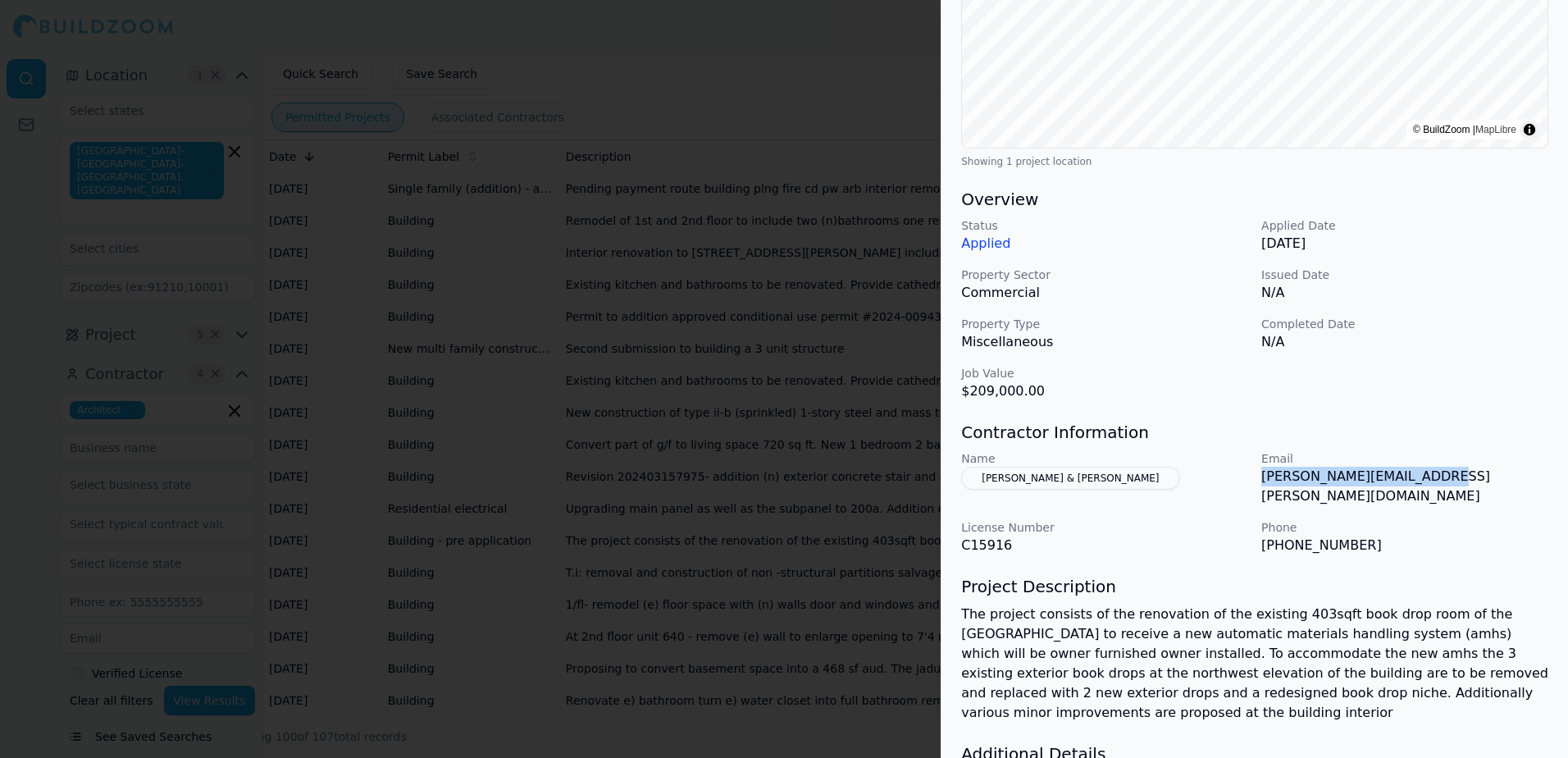
drag, startPoint x: 1261, startPoint y: 478, endPoint x: 1423, endPoint y: 492, distance: 162.6
click at [1423, 492] on div "Name [PERSON_NAME] & [PERSON_NAME] Email [PERSON_NAME][EMAIL_ADDRESS][PERSON_NA…" at bounding box center [1255, 502] width 587 height 105
drag, startPoint x: 1423, startPoint y: 492, endPoint x: 1402, endPoint y: 479, distance: 24.7
copy p "[PERSON_NAME][EMAIL_ADDRESS][PERSON_NAME][DOMAIN_NAME]"
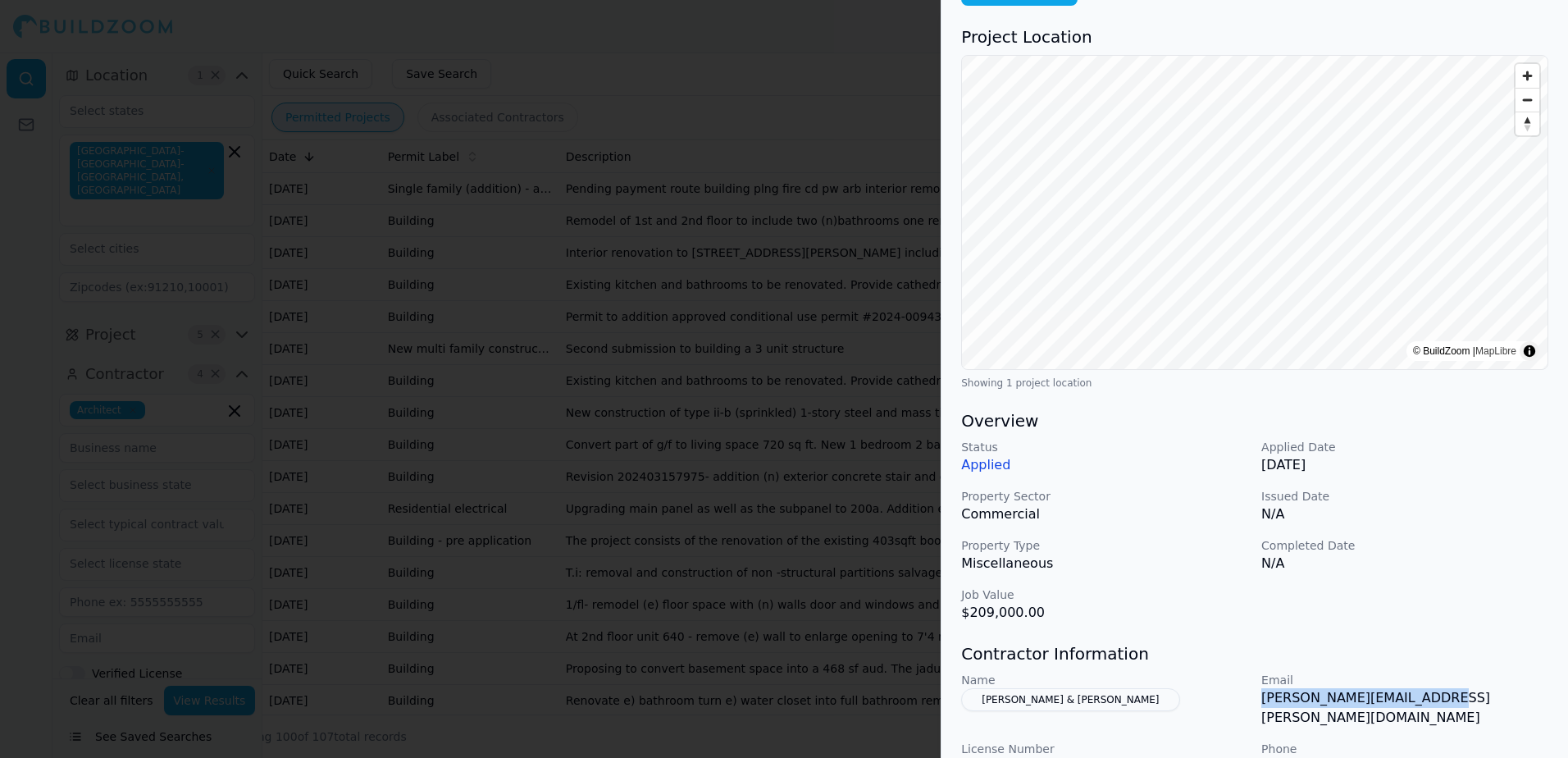
scroll to position [0, 0]
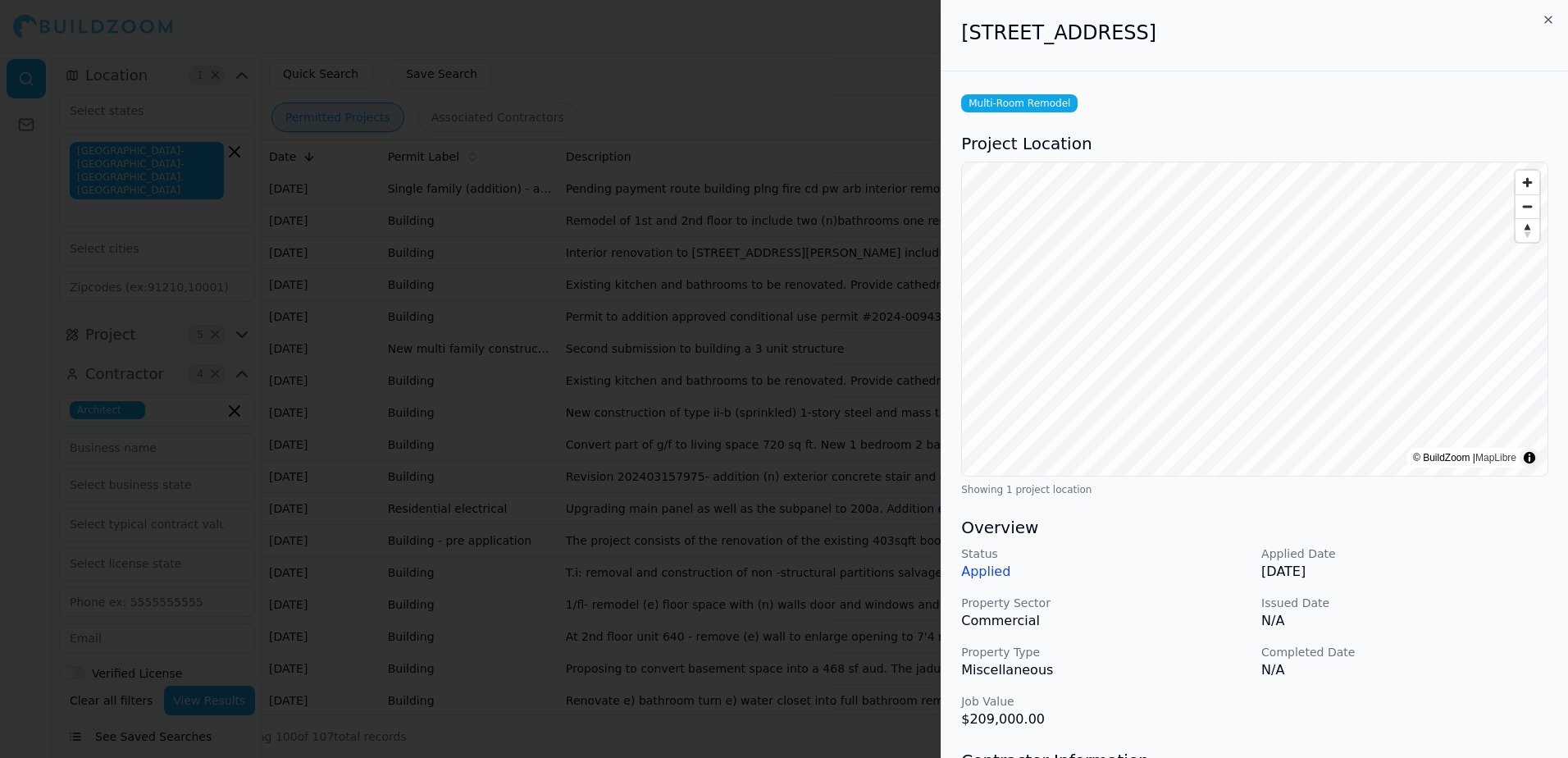
drag, startPoint x: 961, startPoint y: 29, endPoint x: 1257, endPoint y: 38, distance: 296.1
click at [1257, 38] on div "[STREET_ADDRESS]" at bounding box center [1254, 36] width 627 height 72
drag, startPoint x: 1257, startPoint y: 38, endPoint x: 1192, endPoint y: 35, distance: 65.1
copy h2 "[STREET_ADDRESS]"
click at [1173, 101] on div "Multi-Room Remodel" at bounding box center [1255, 103] width 587 height 18
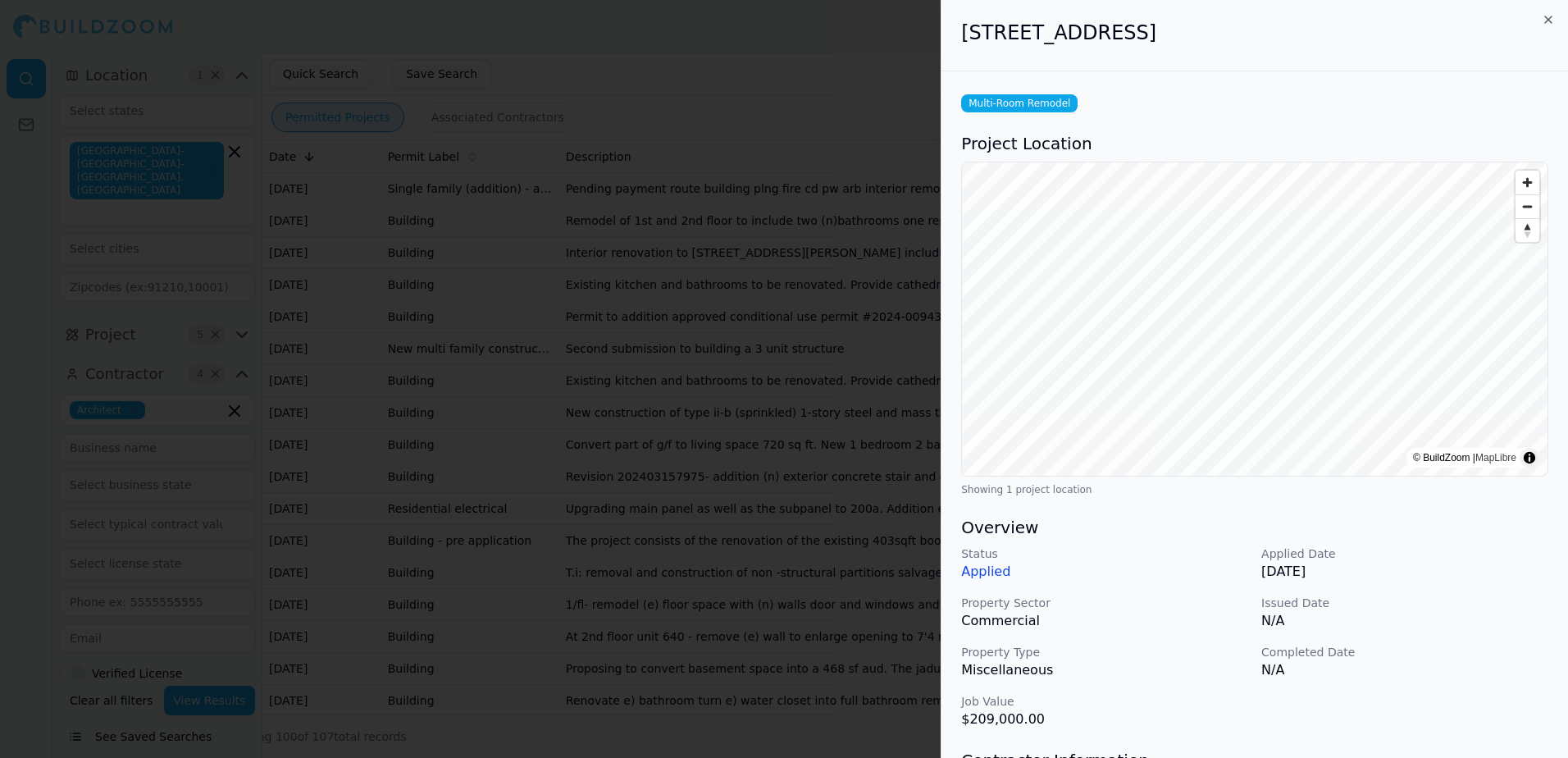
click at [780, 44] on div at bounding box center [784, 379] width 1568 height 758
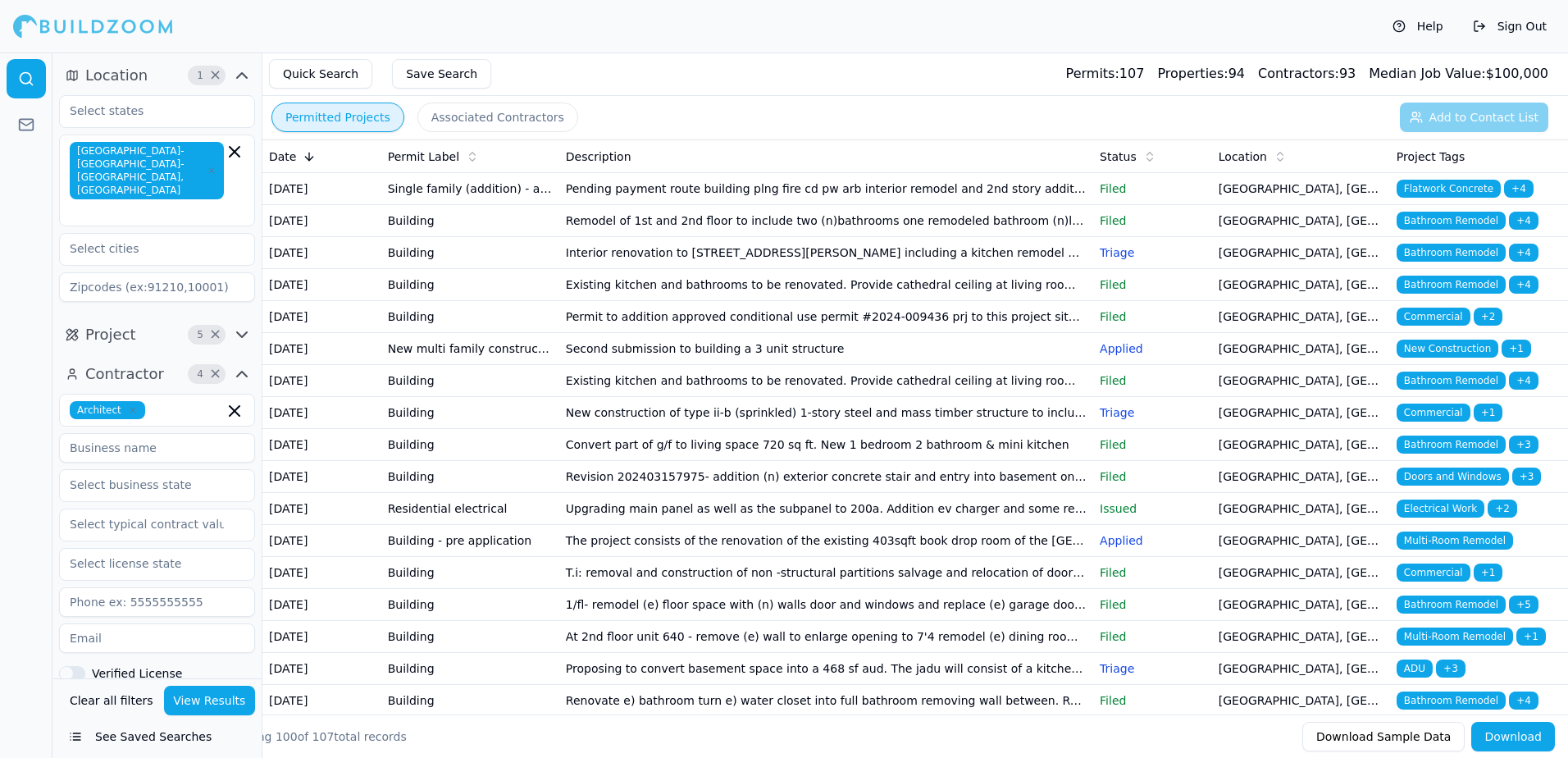
click at [1439, 549] on span "Multi-Room Remodel" at bounding box center [1455, 540] width 116 height 18
